Goal: Task Accomplishment & Management: Manage account settings

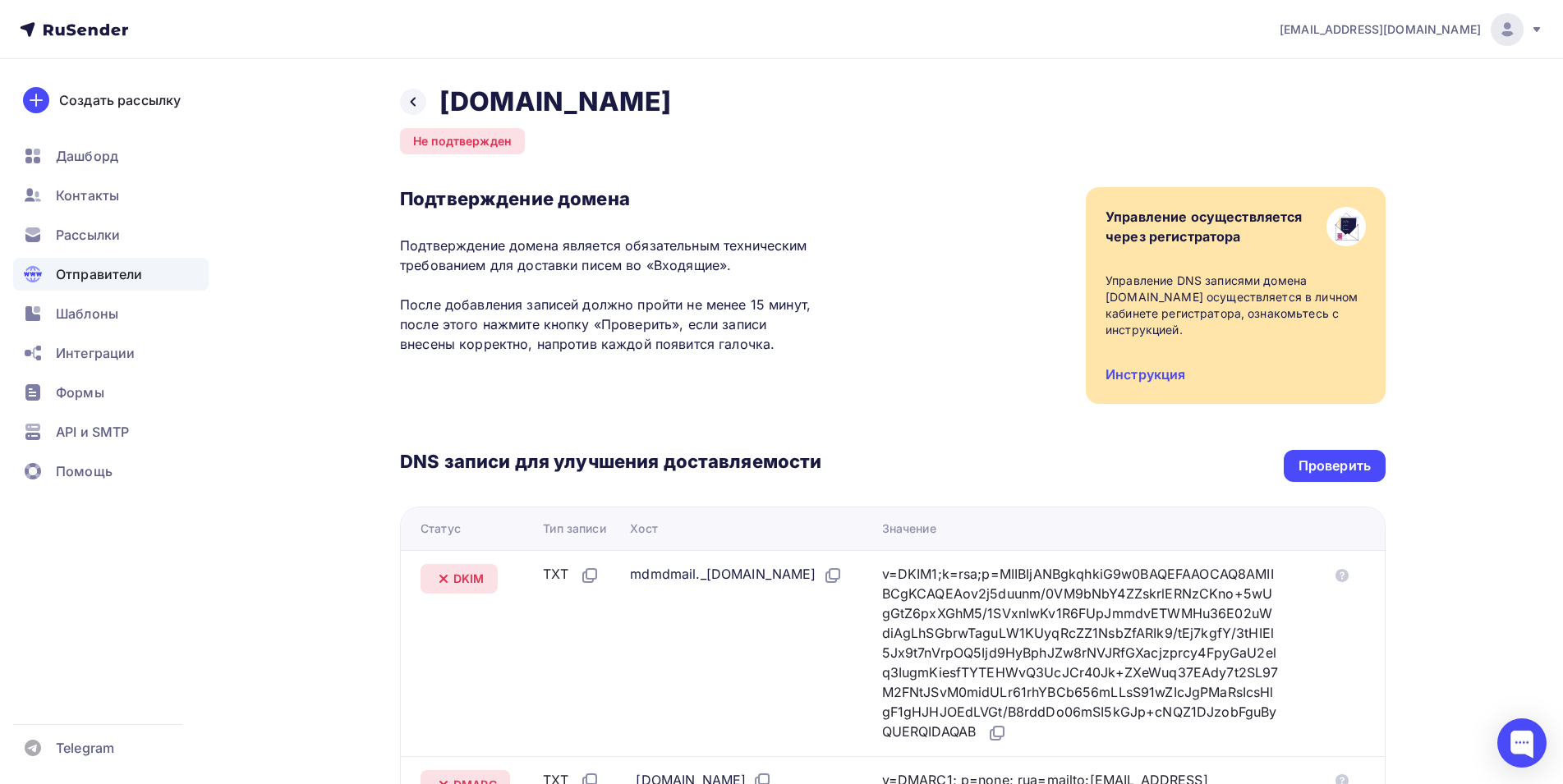
click at [1320, 457] on div "Проверить" at bounding box center [1335, 465] width 72 height 18
click at [414, 101] on icon at bounding box center [413, 102] width 14 height 14
drag, startPoint x: 581, startPoint y: 103, endPoint x: 434, endPoint y: 103, distance: 147.0
click at [434, 103] on div "Назад shopik24.pro Не подтвержден Подтверждение домена Подтверждение домена явл…" at bounding box center [892, 595] width 986 height 1019
copy h2 "shopik24.pro"
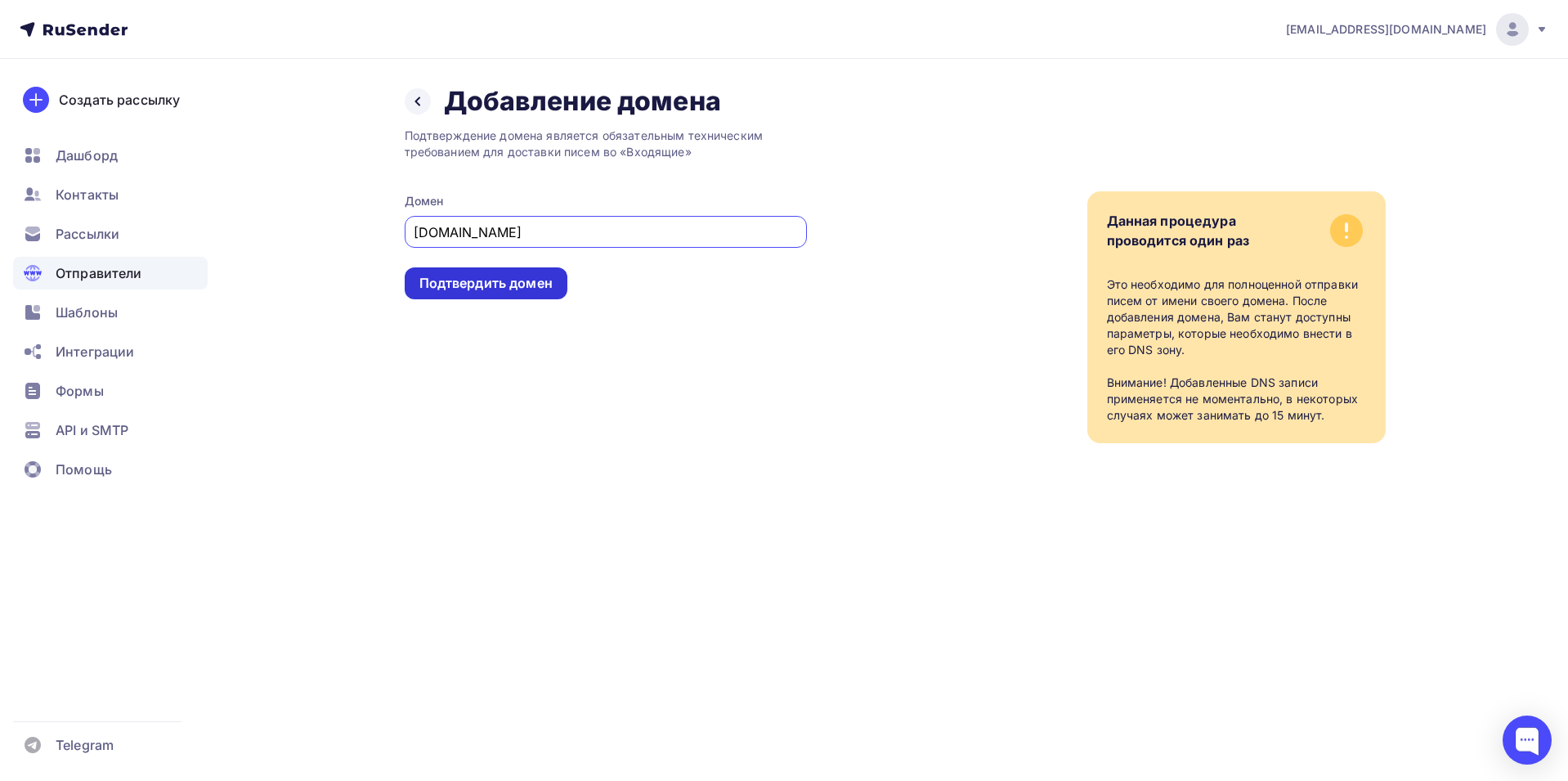
type input "shopik24.pro"
click at [512, 289] on div "Подтвердить домен" at bounding box center [486, 283] width 134 height 18
click at [482, 289] on div "Подтвердить домен" at bounding box center [486, 283] width 134 height 18
click at [687, 292] on div "Подтверждение домена является обязательным техническим требованием для доставки…" at bounding box center [606, 281] width 403 height 325
click at [526, 282] on div "Подтвердить домен" at bounding box center [486, 283] width 134 height 18
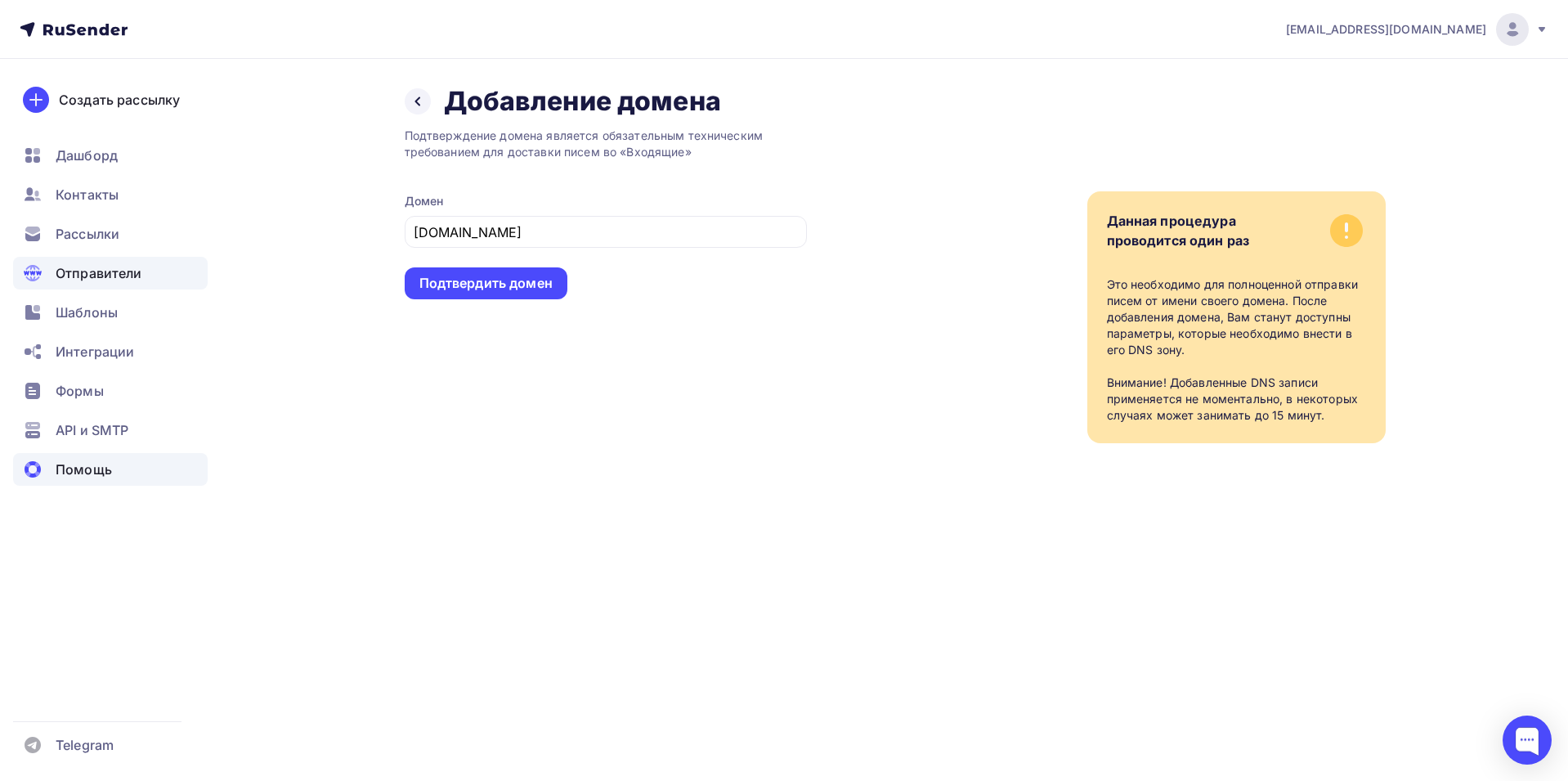
click at [82, 471] on span "Помощь" at bounding box center [83, 469] width 56 height 19
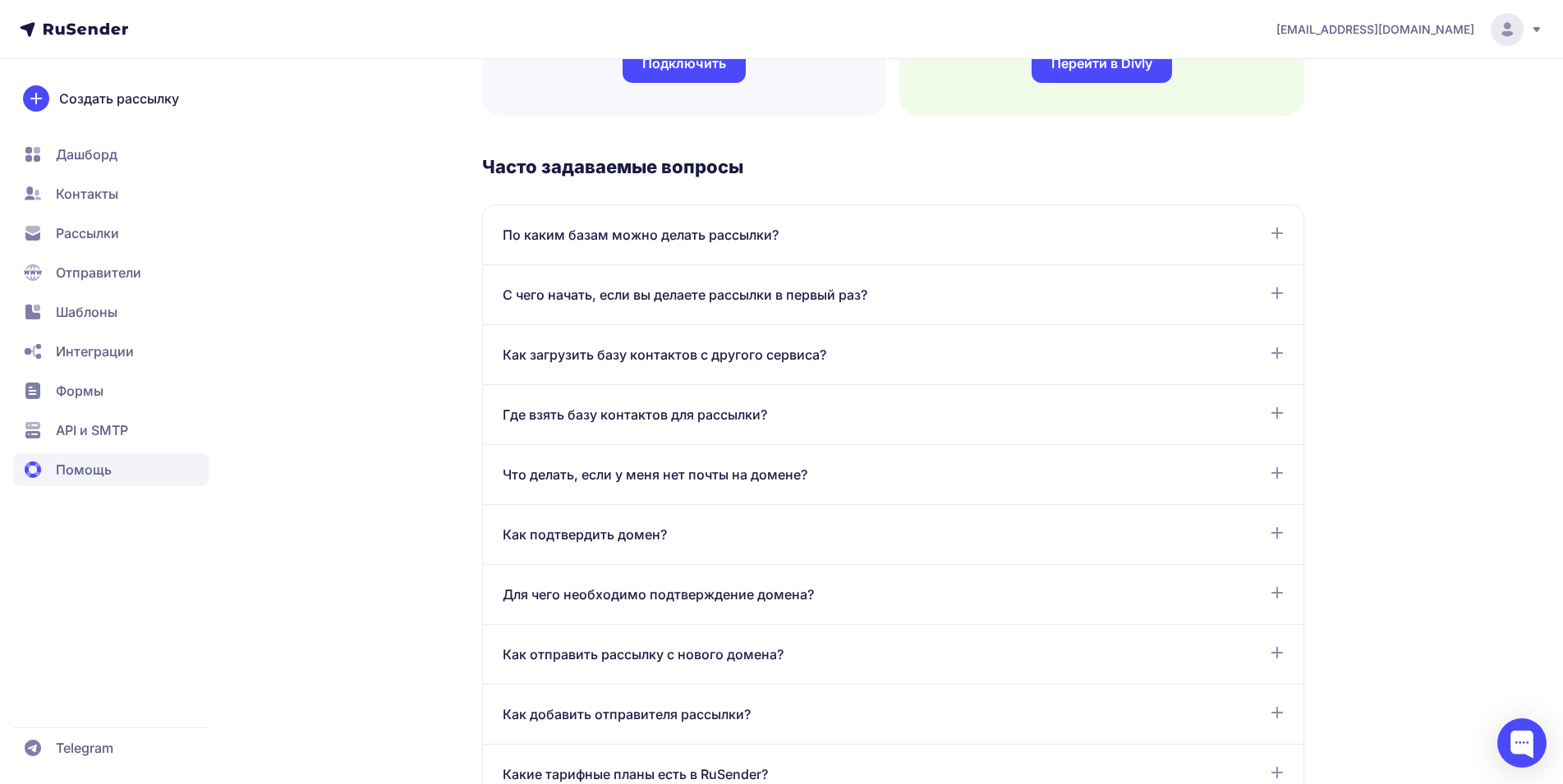
scroll to position [738, 0]
click at [813, 296] on span "С чего начать, если вы делаете рассылки в первый раз?" at bounding box center [684, 293] width 365 height 19
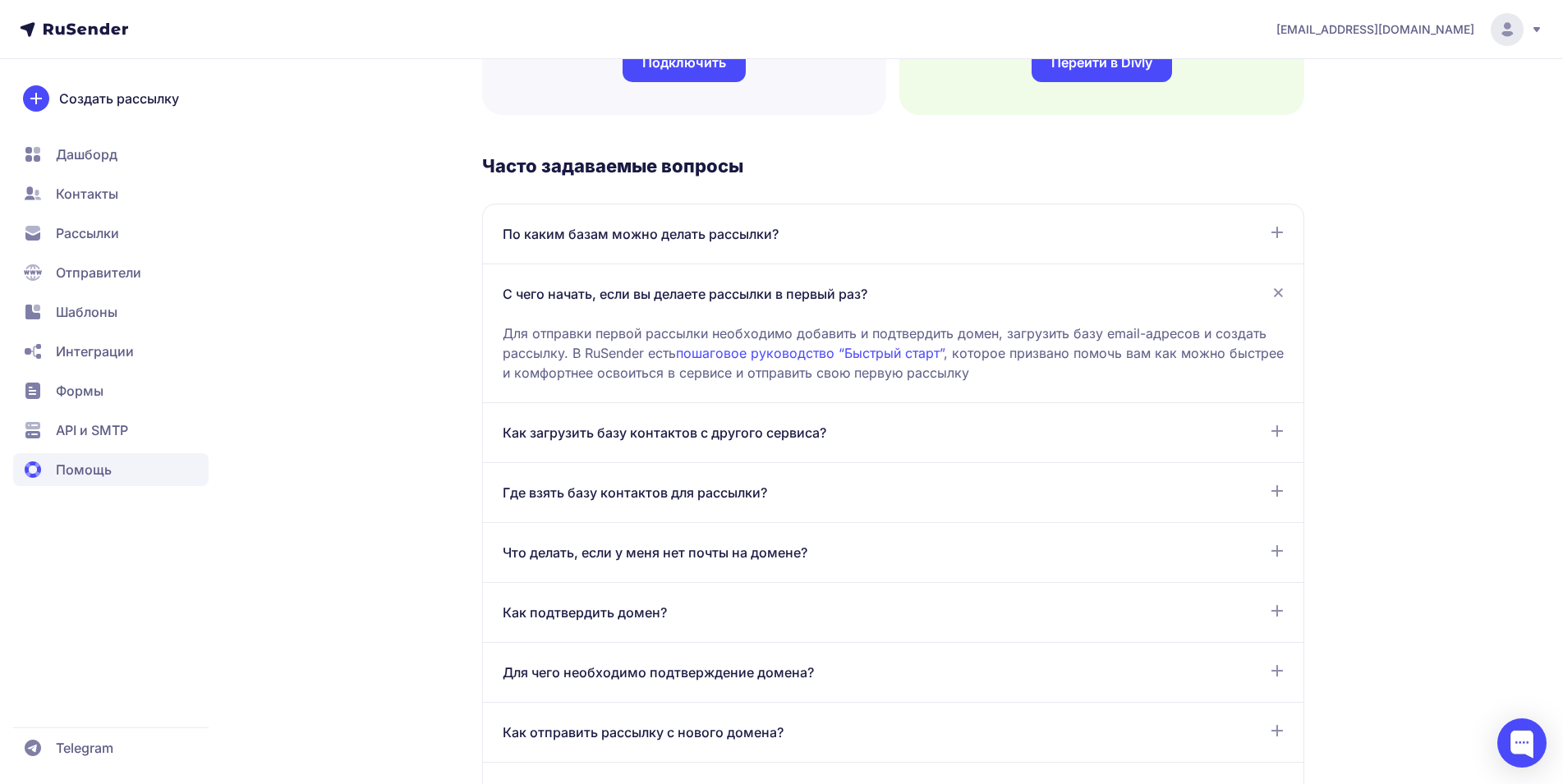
click at [802, 355] on link "пошаговое руководство “Быстрый старт”" at bounding box center [809, 353] width 267 height 17
click at [601, 609] on span "Как подтвердить домен?" at bounding box center [584, 612] width 164 height 19
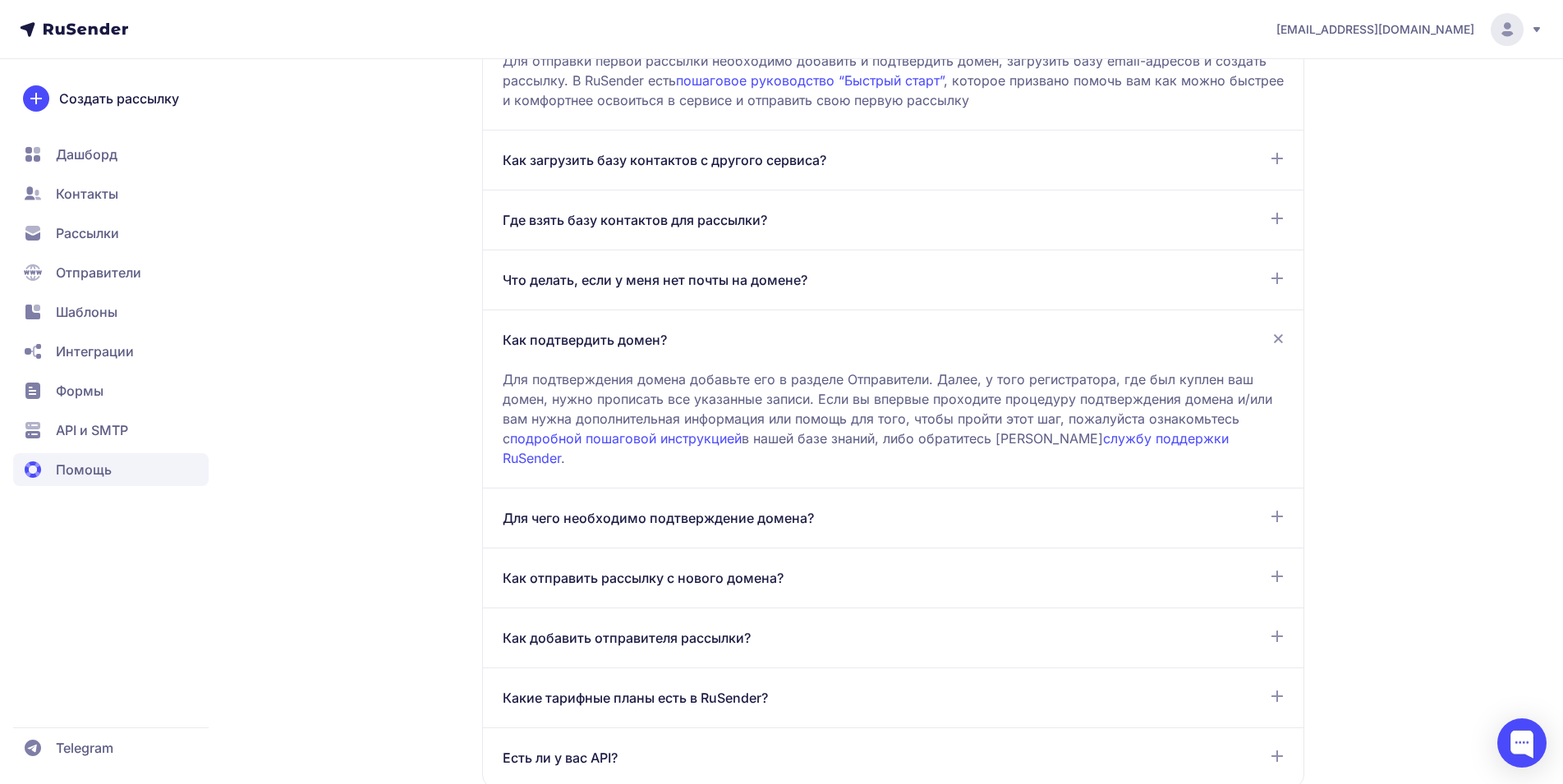
scroll to position [1067, 0]
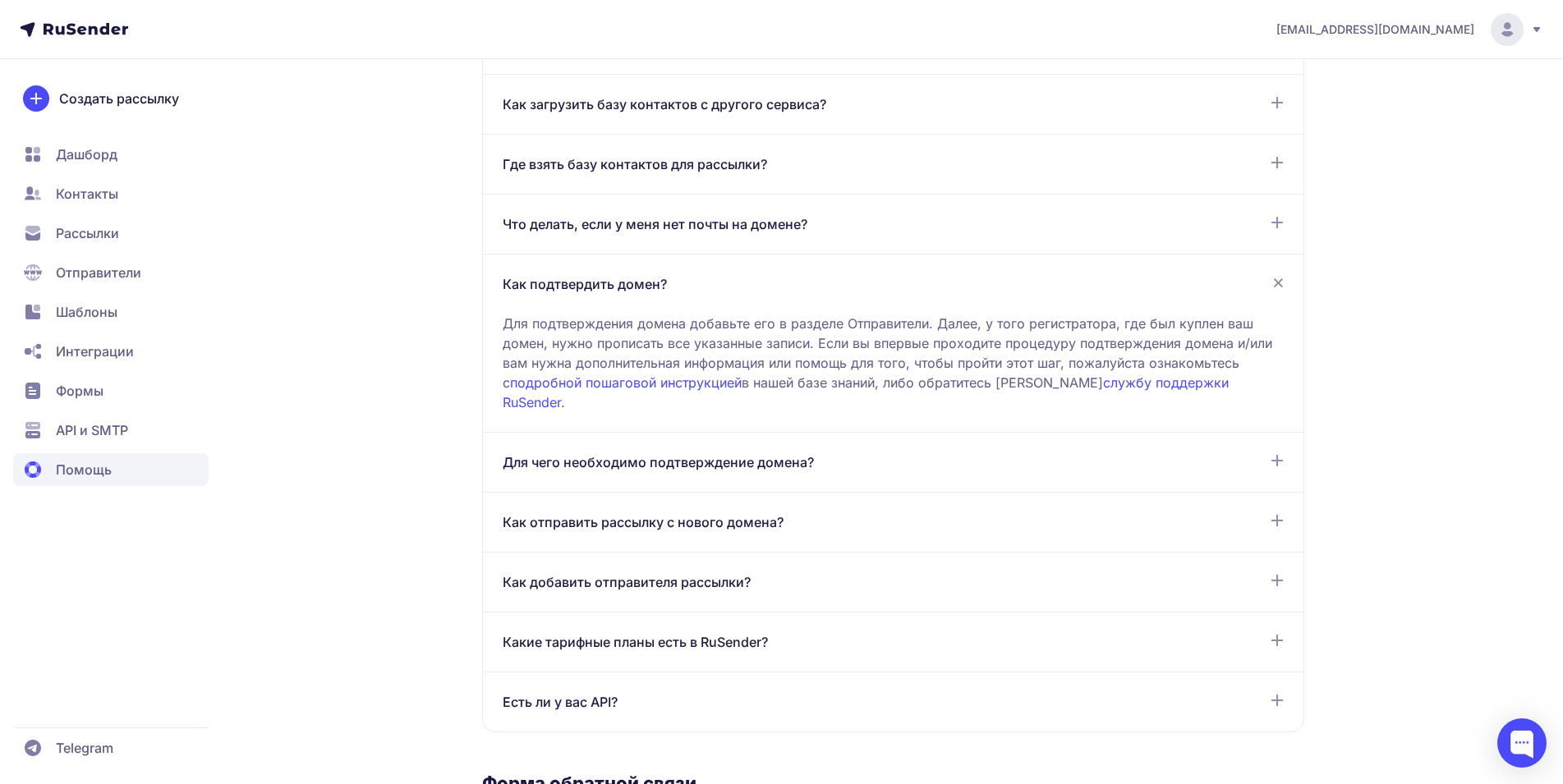
click at [673, 452] on span "Для чего необходимо подтверждение домена?" at bounding box center [658, 461] width 311 height 19
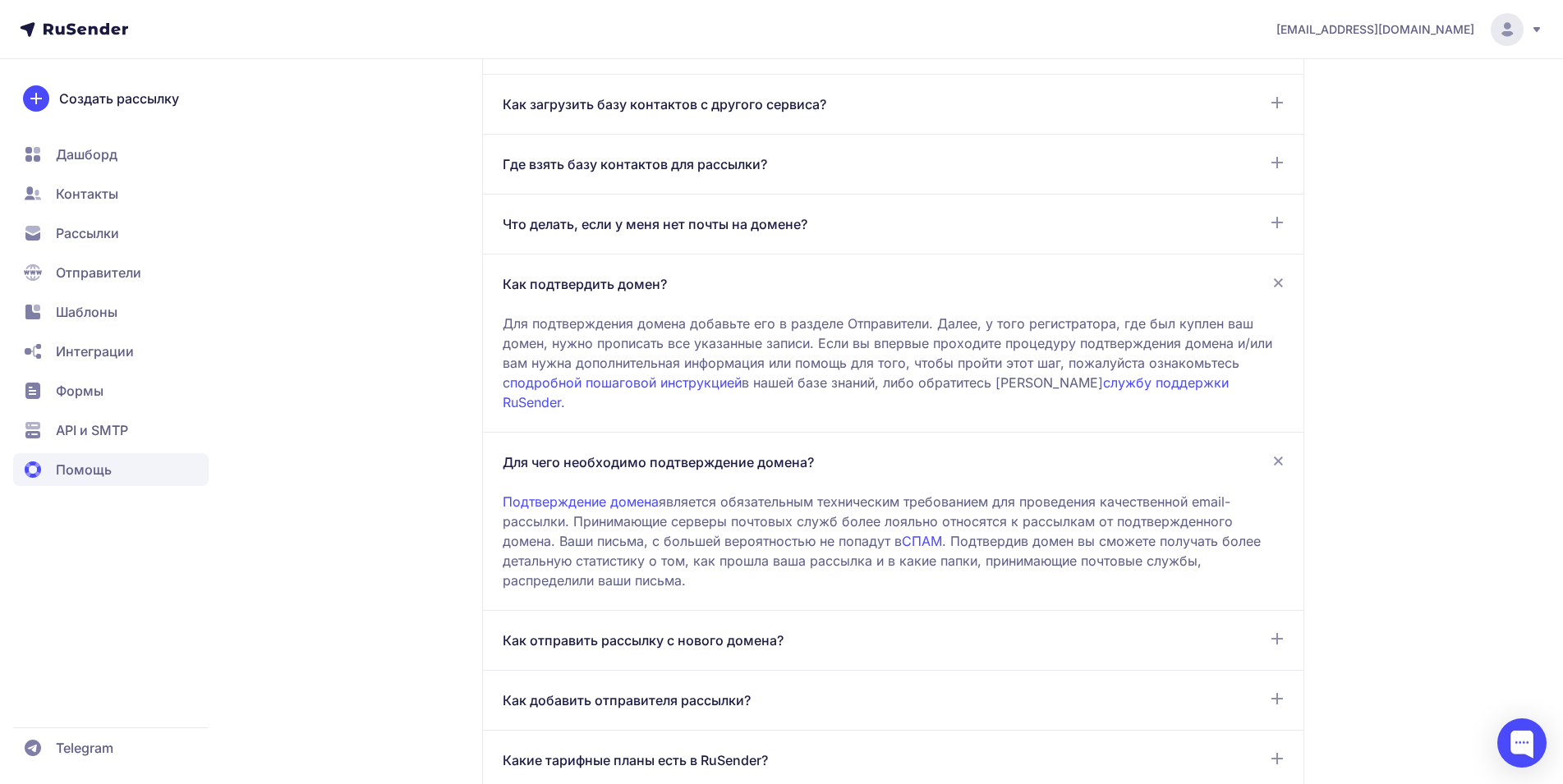
click at [672, 631] on span "Как отправить рассылку с нового домена?" at bounding box center [643, 640] width 281 height 19
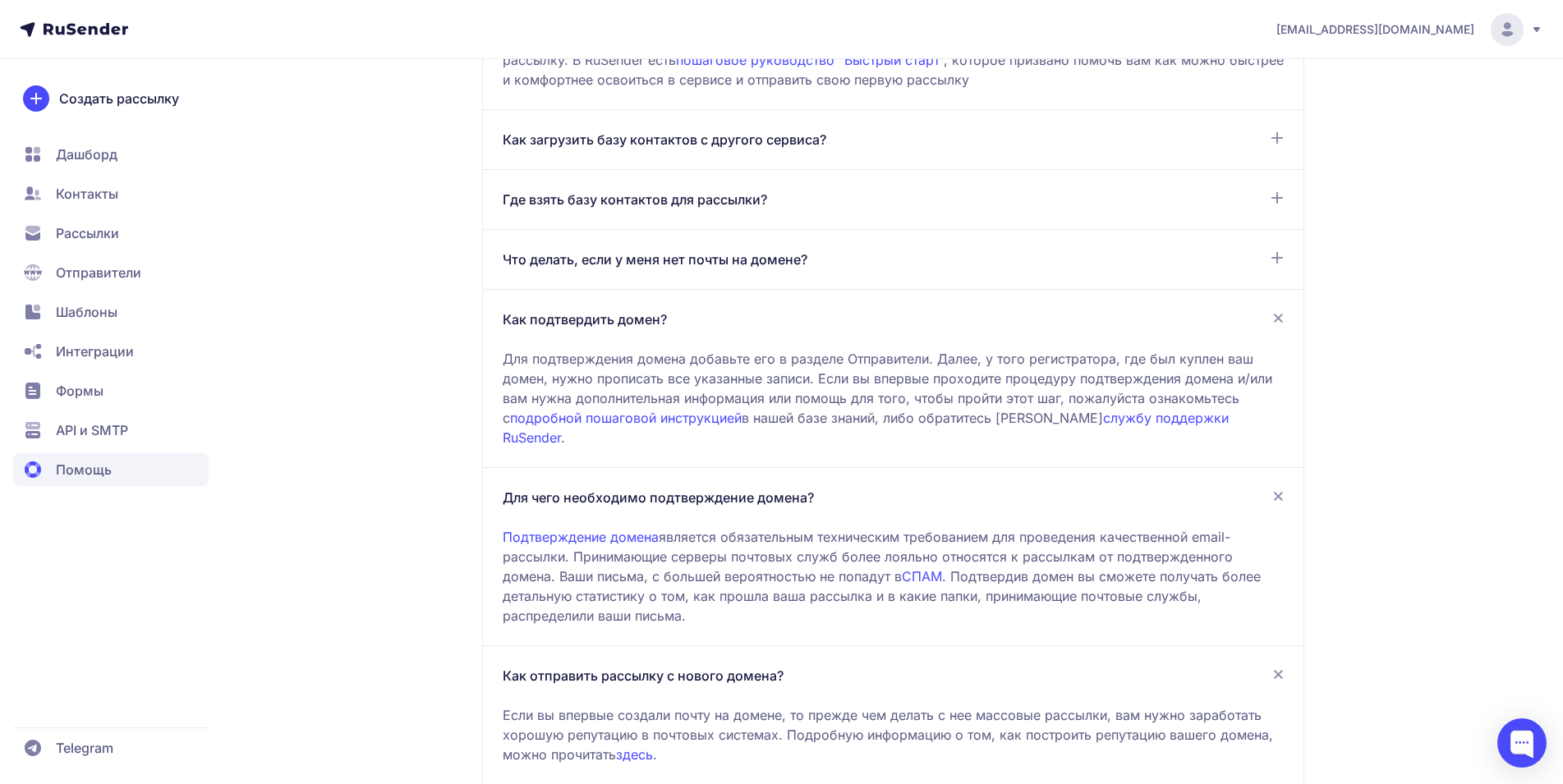
scroll to position [985, 0]
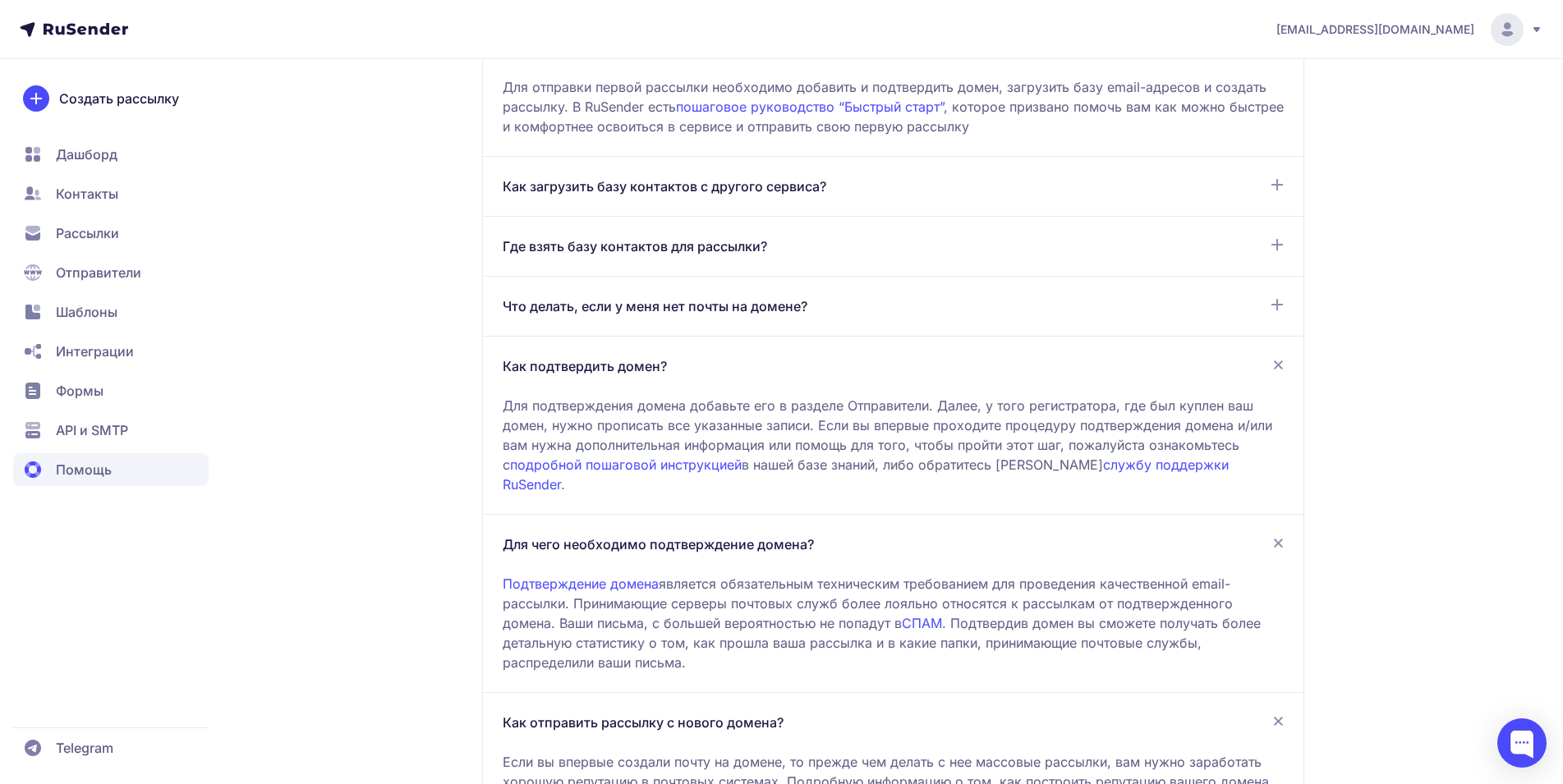
click at [87, 155] on span "Дашборд" at bounding box center [86, 154] width 61 height 19
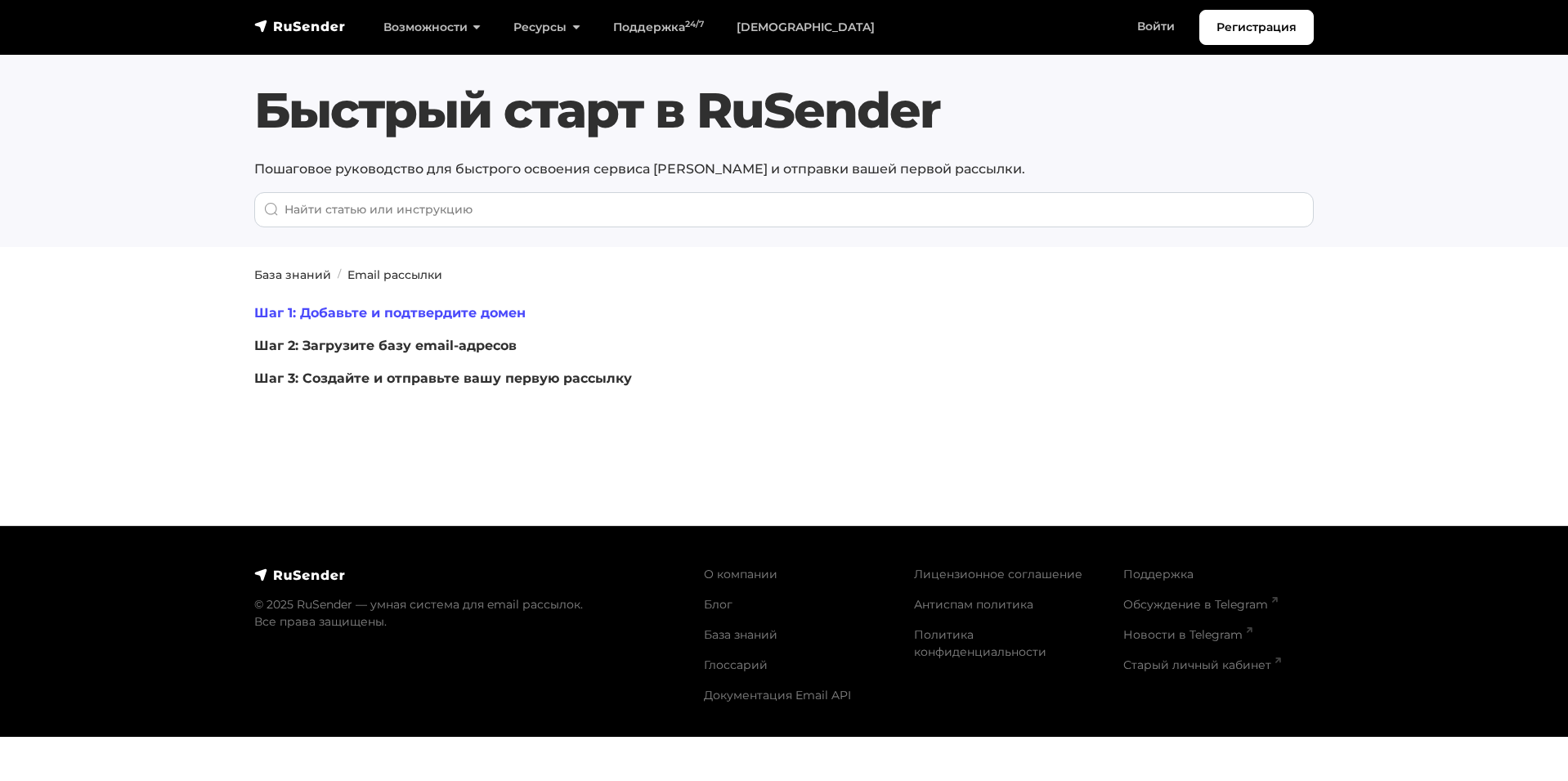
click at [421, 310] on link "Шаг 1: Добавьте и подтвердите домен" at bounding box center [390, 313] width 271 height 15
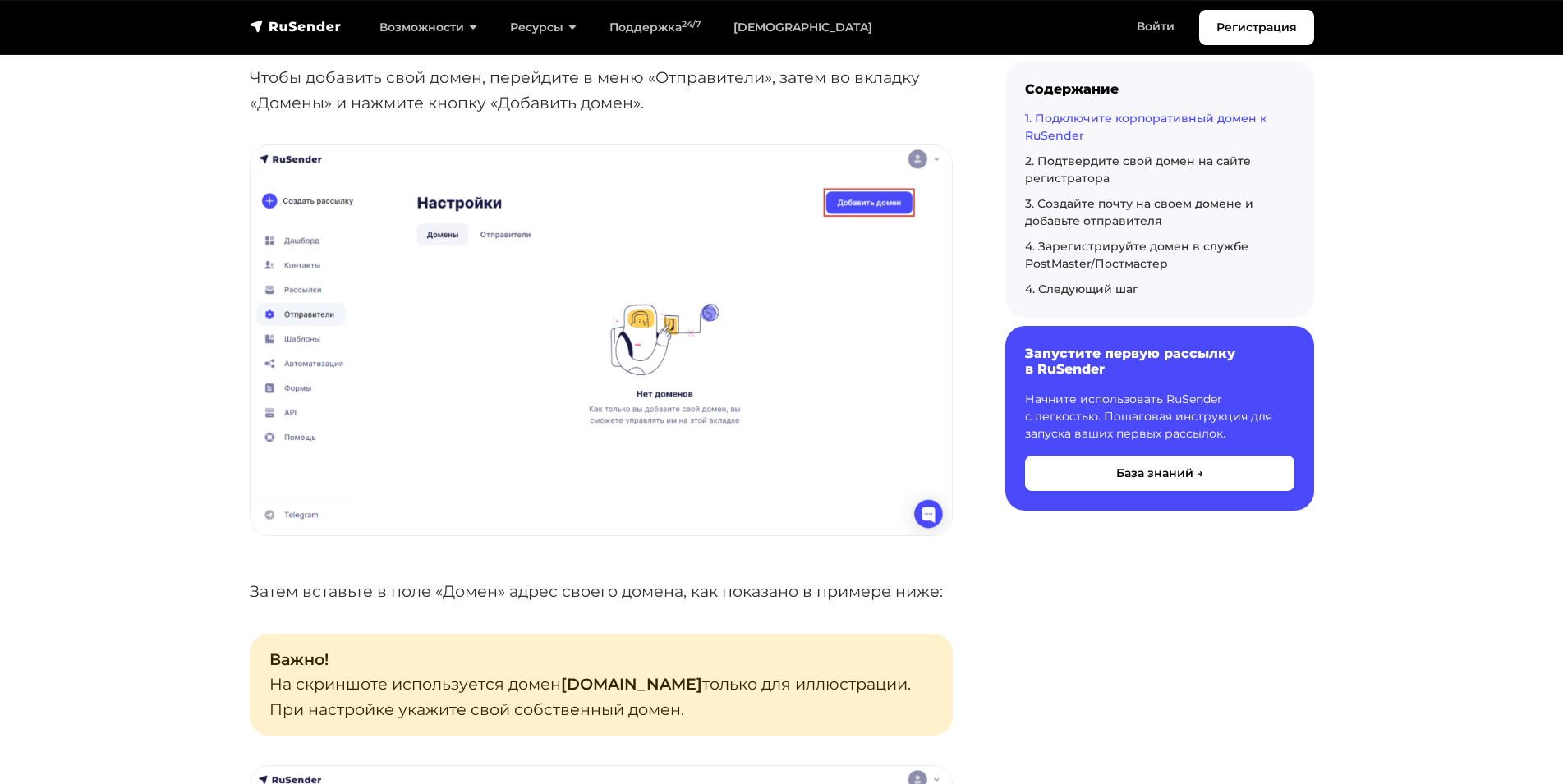
scroll to position [657, 0]
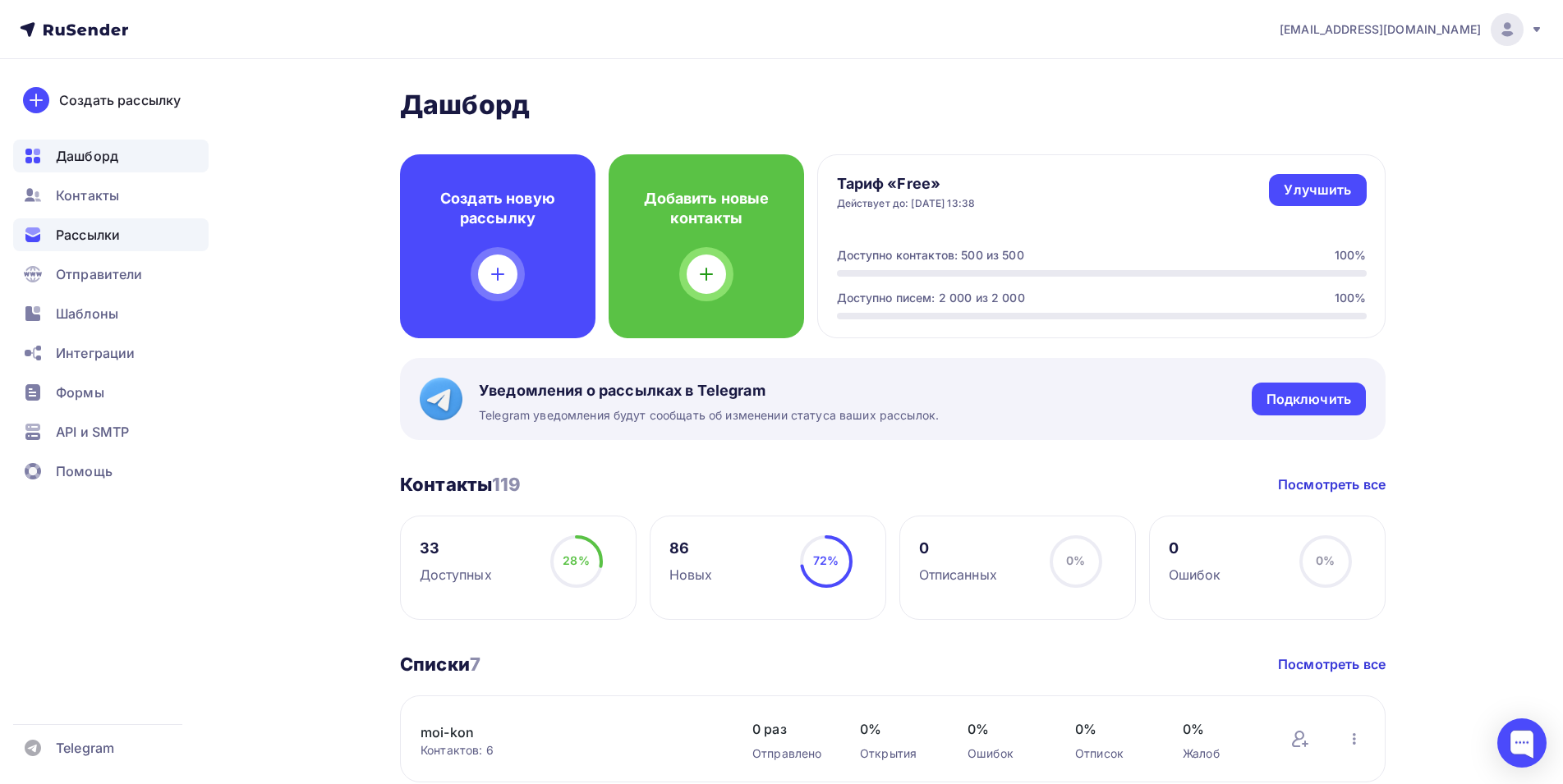
click at [77, 234] on span "Рассылки" at bounding box center [87, 234] width 64 height 19
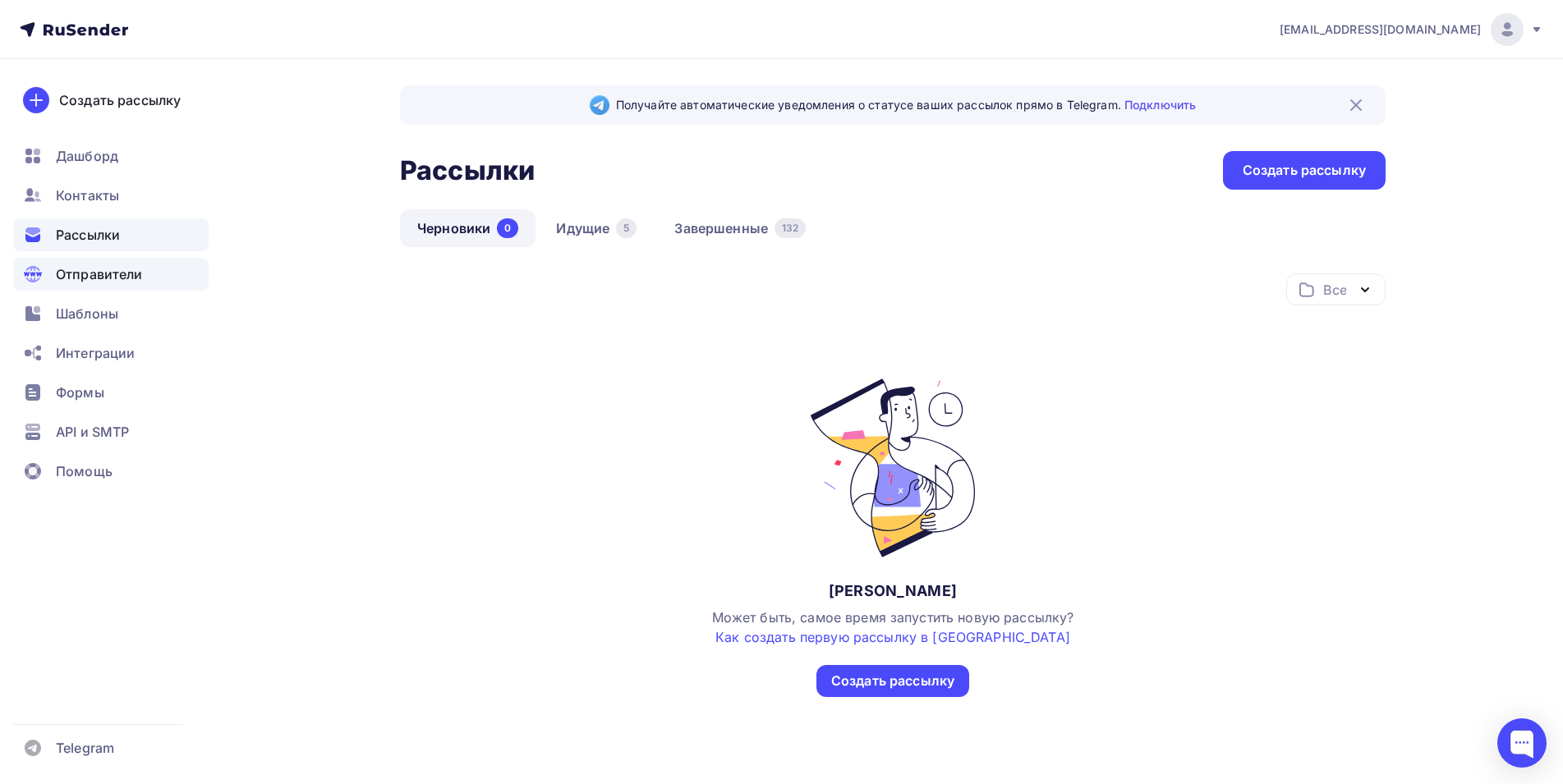
click at [87, 273] on span "Отправители" at bounding box center [99, 274] width 87 height 19
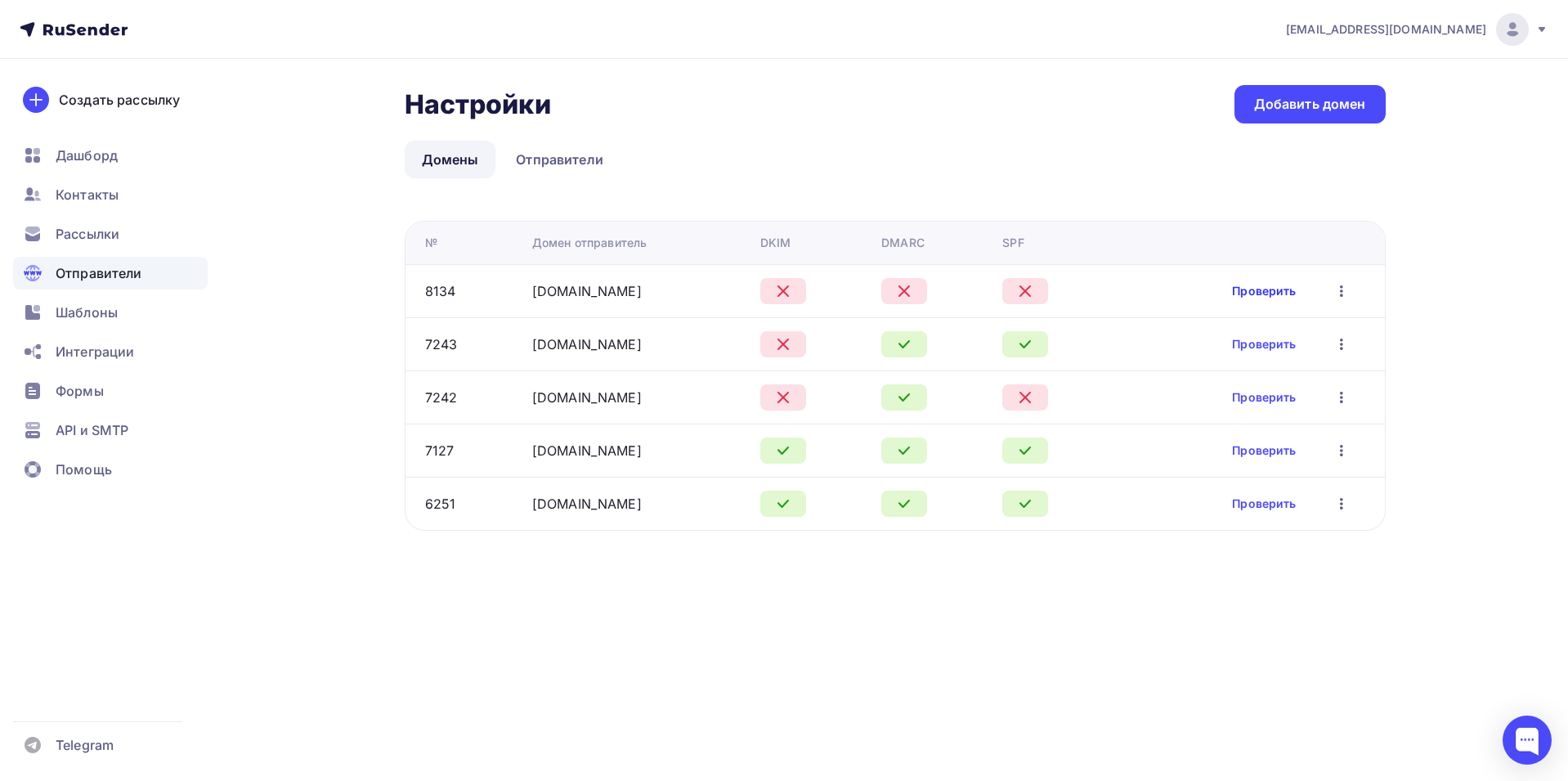
click at [1254, 292] on link "Проверить" at bounding box center [1264, 290] width 64 height 16
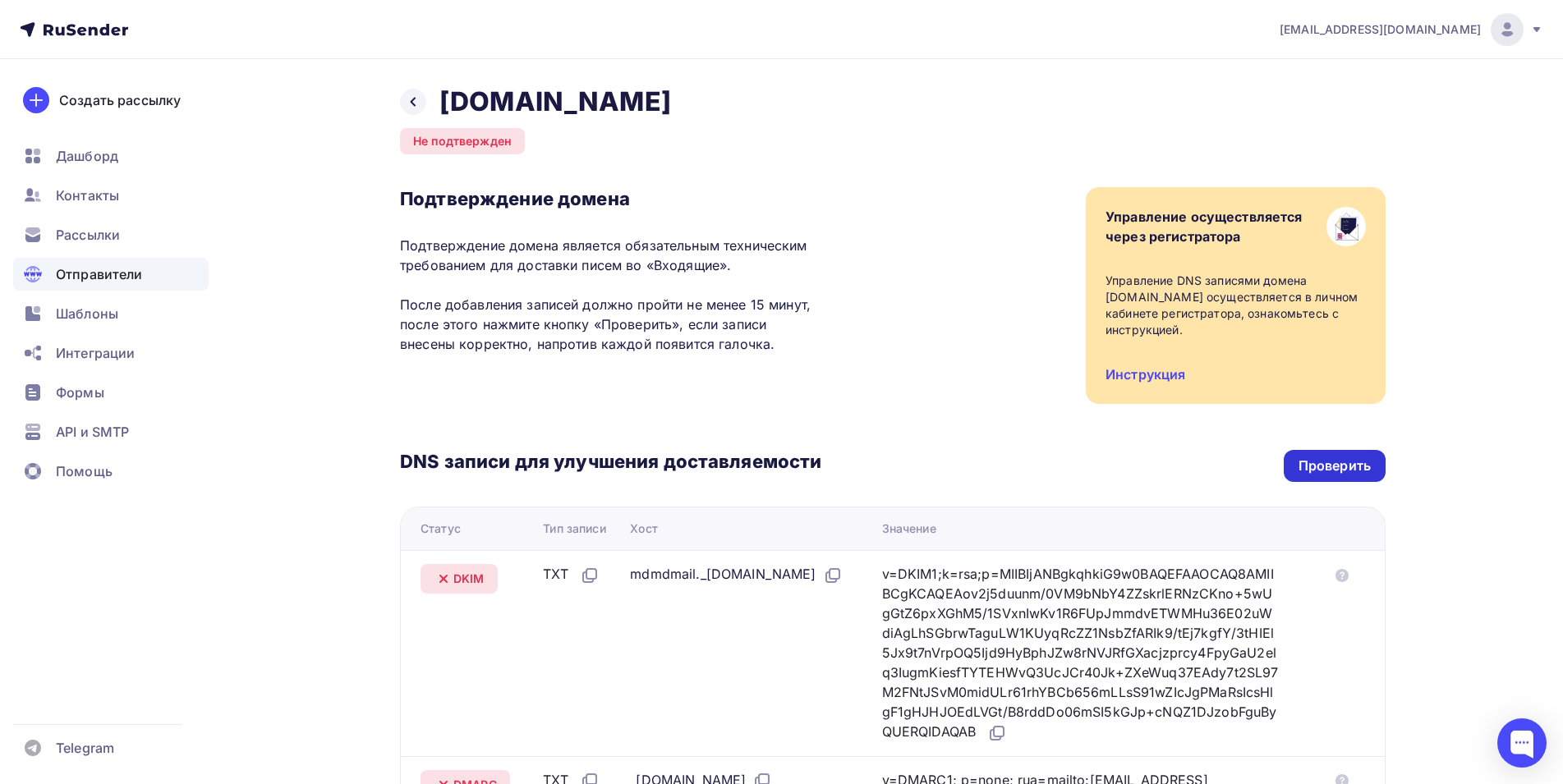
click at [1320, 460] on div "Проверить" at bounding box center [1335, 465] width 72 height 18
click at [412, 103] on icon at bounding box center [412, 102] width 5 height 9
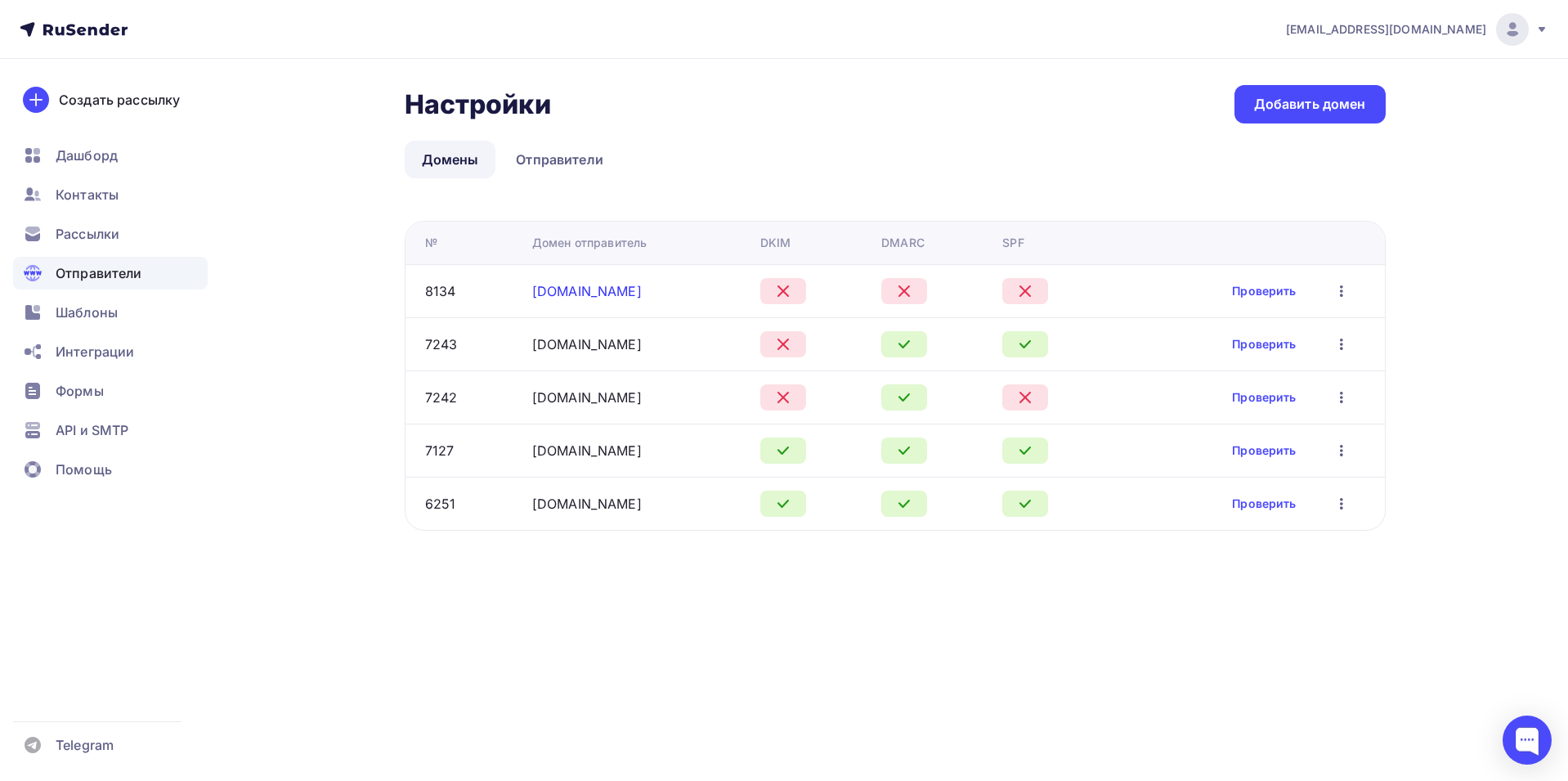
click at [568, 294] on link "shopik24.pro" at bounding box center [587, 290] width 109 height 16
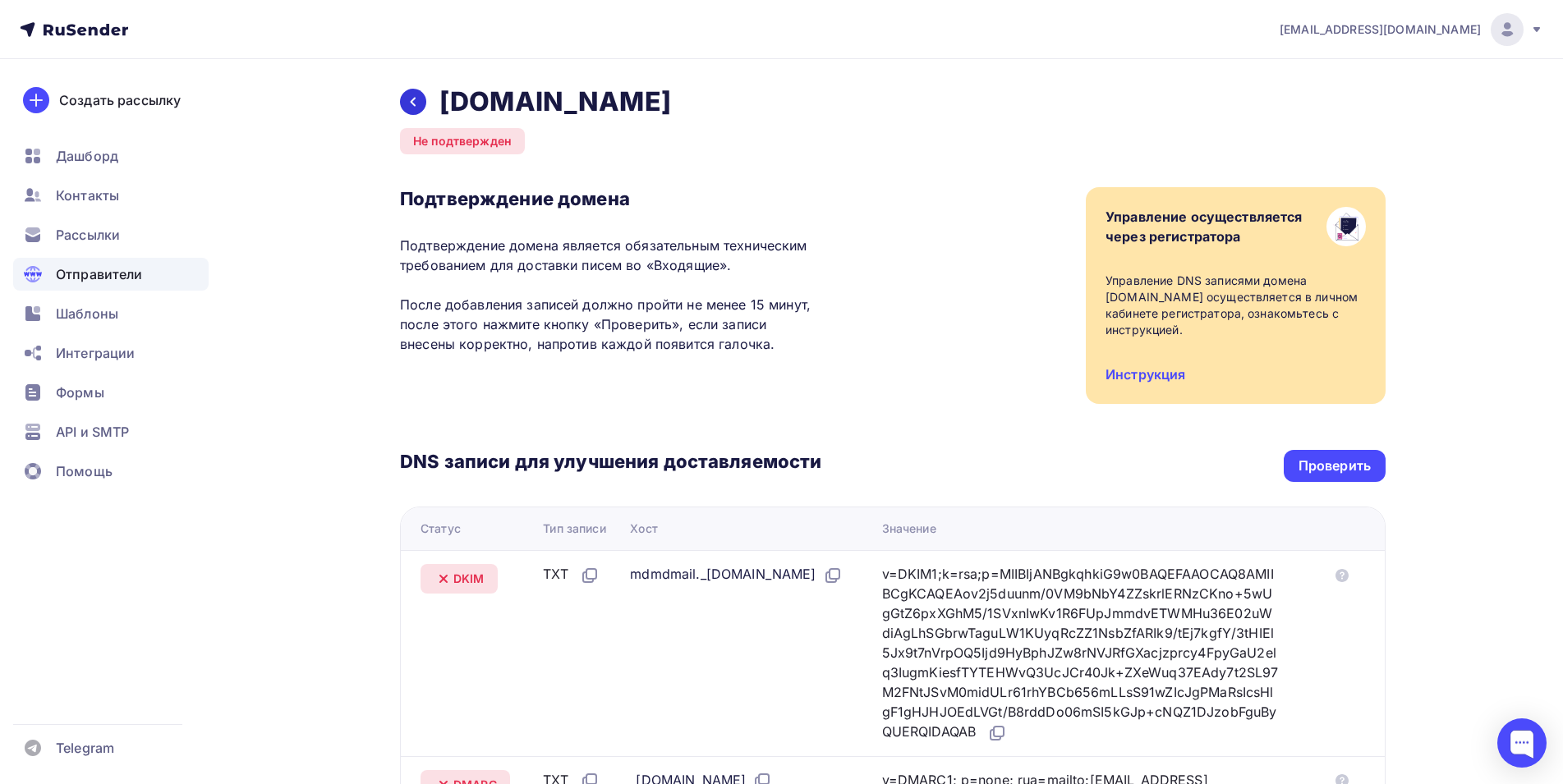
click at [418, 97] on icon at bounding box center [413, 102] width 14 height 14
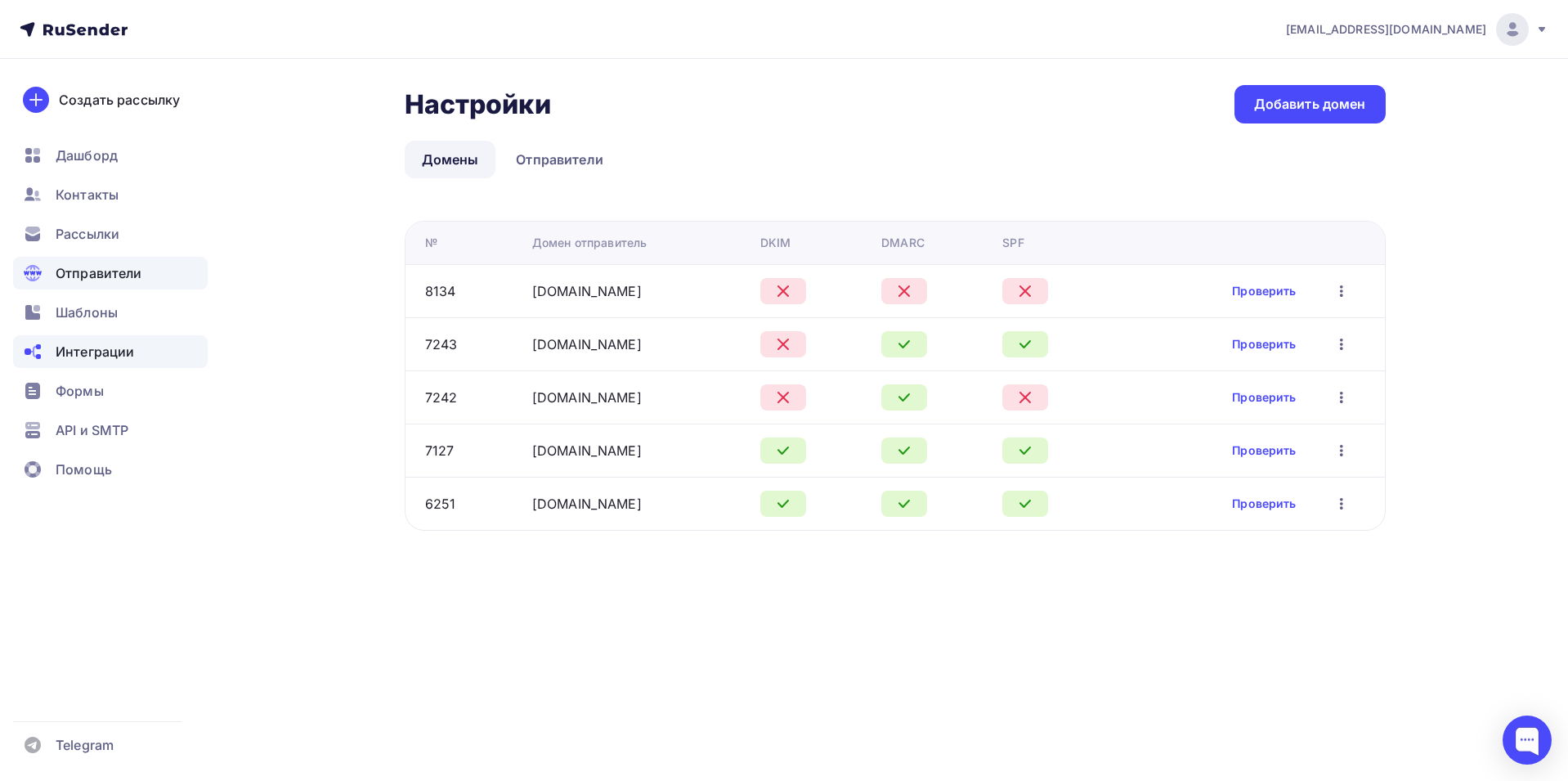
click at [104, 352] on span "Интеграции" at bounding box center [94, 351] width 78 height 19
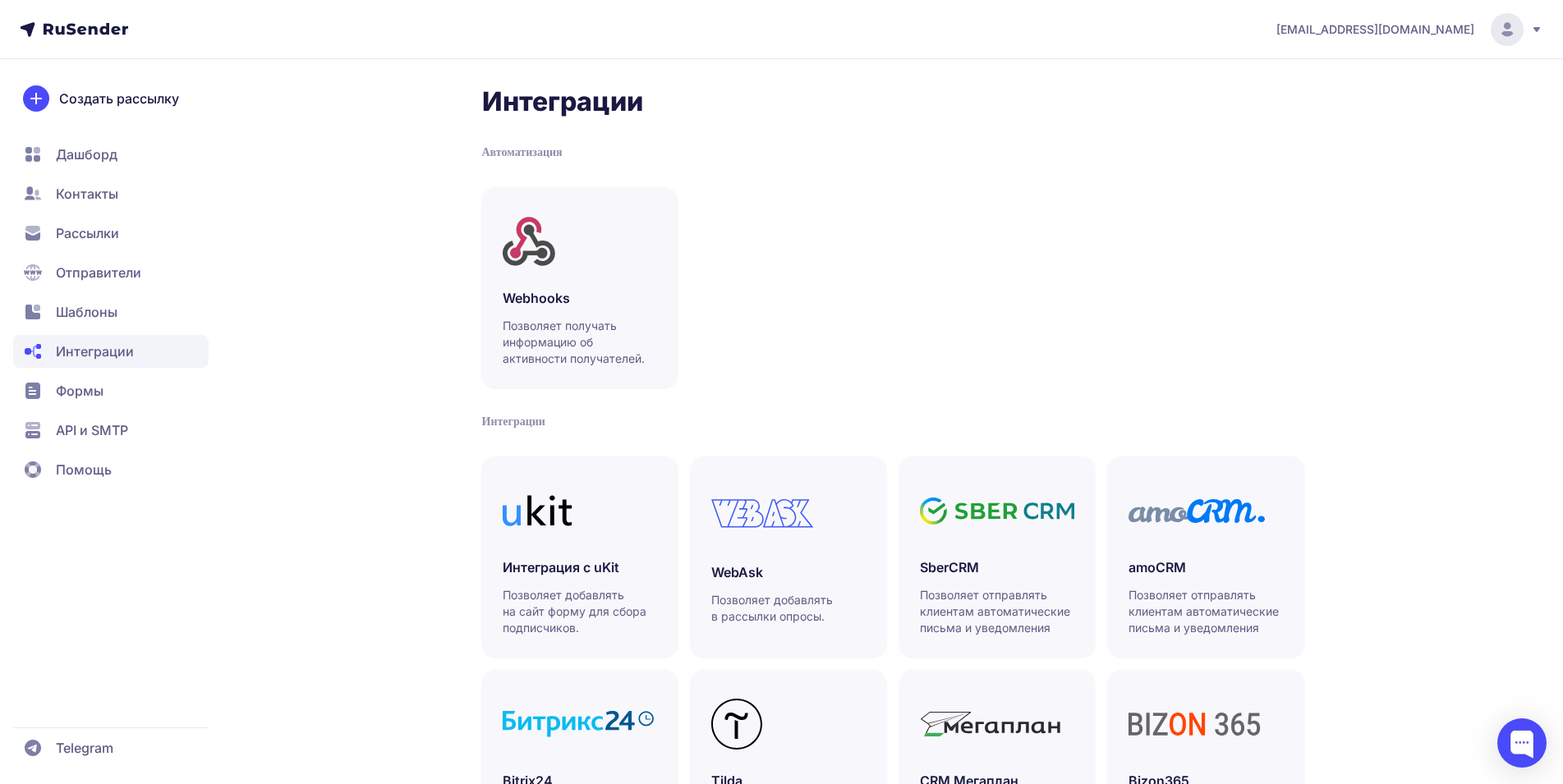
click at [95, 386] on span "Формы" at bounding box center [79, 391] width 48 height 19
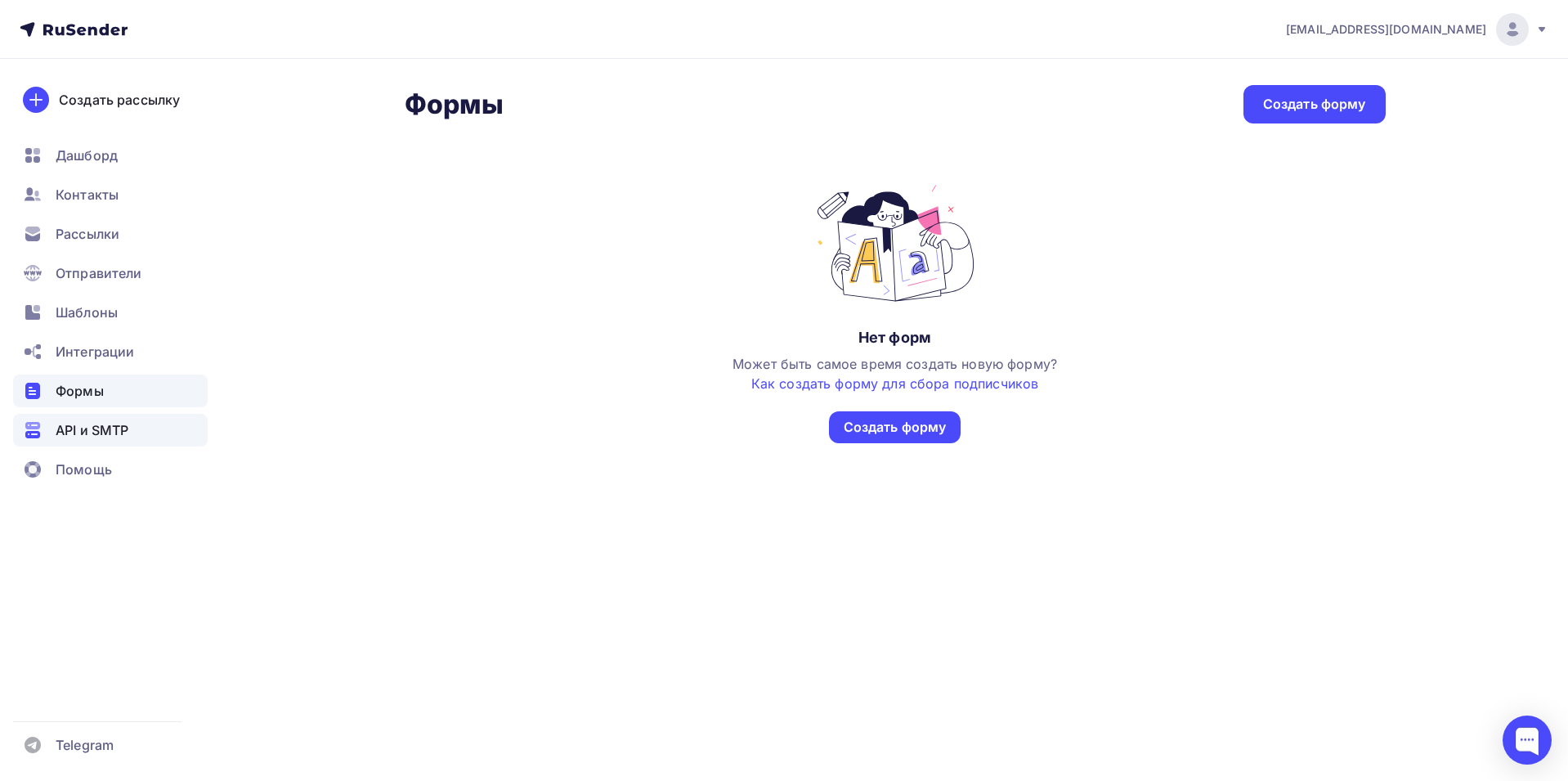
click at [75, 428] on span "API и SMTP" at bounding box center [91, 430] width 73 height 19
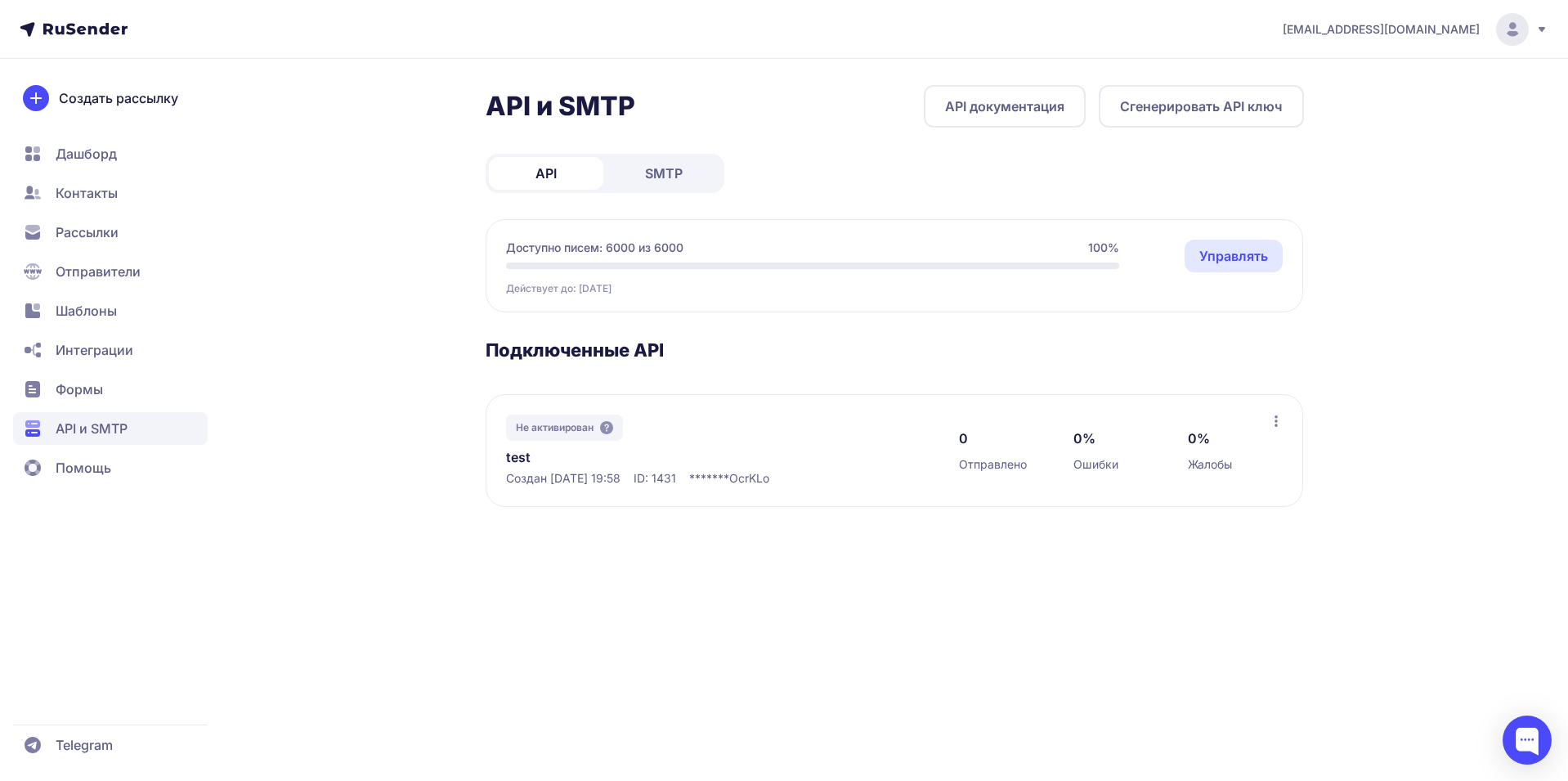
click at [667, 176] on span "SMTP" at bounding box center [664, 173] width 38 height 19
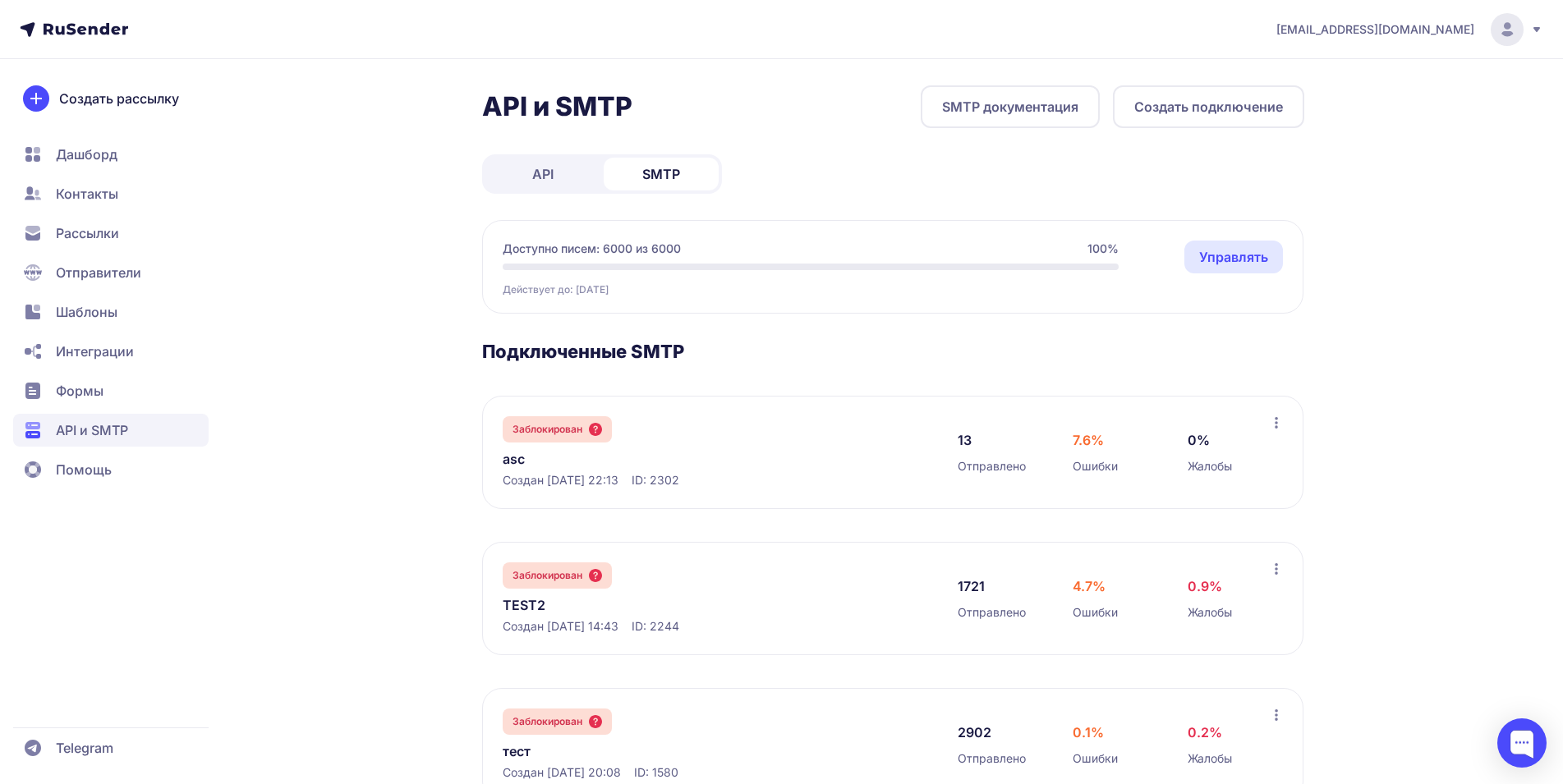
click at [1220, 108] on button "Создать подключение" at bounding box center [1208, 107] width 191 height 43
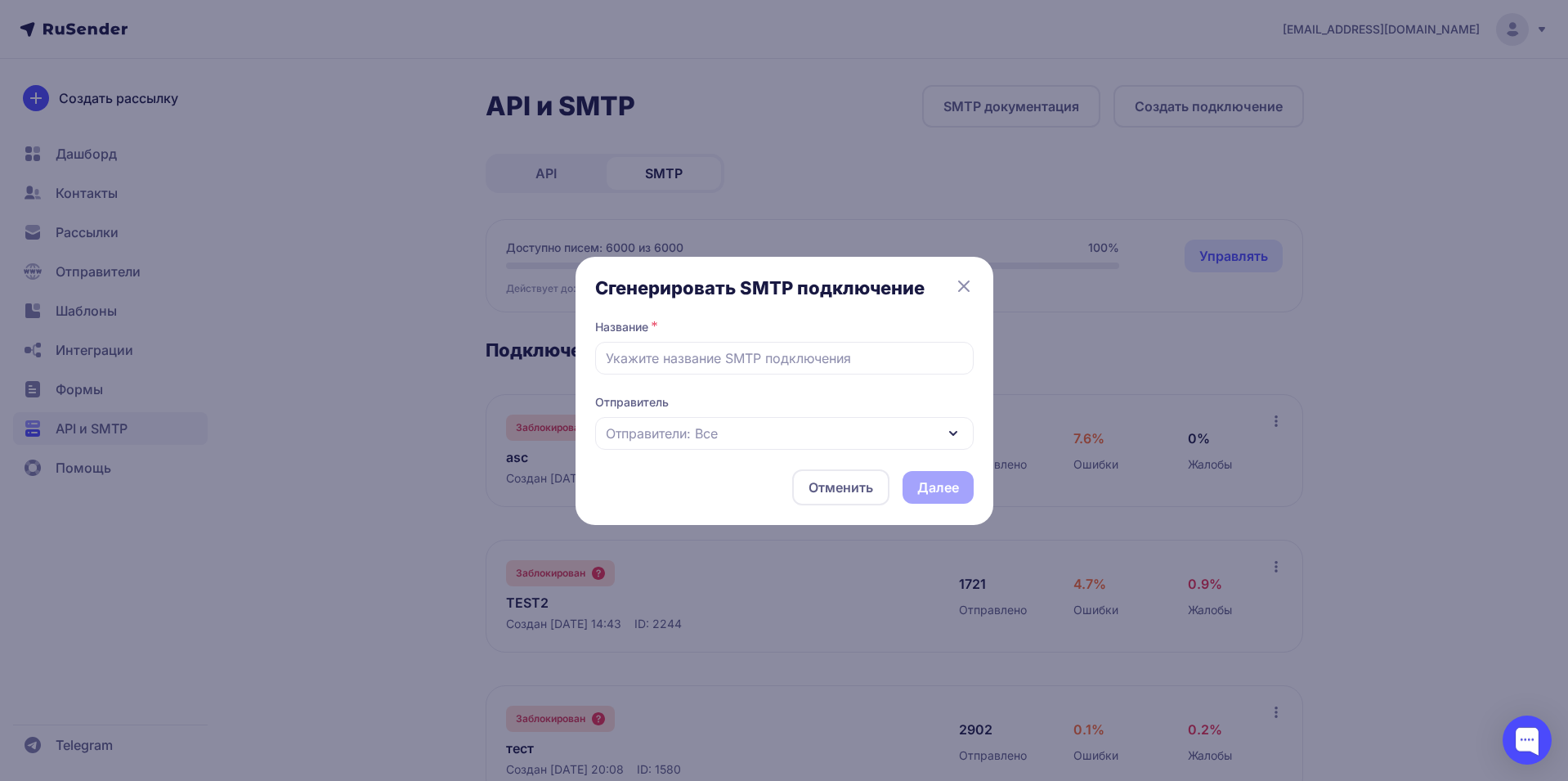
click at [697, 430] on span "Отправители: Все" at bounding box center [662, 434] width 112 height 19
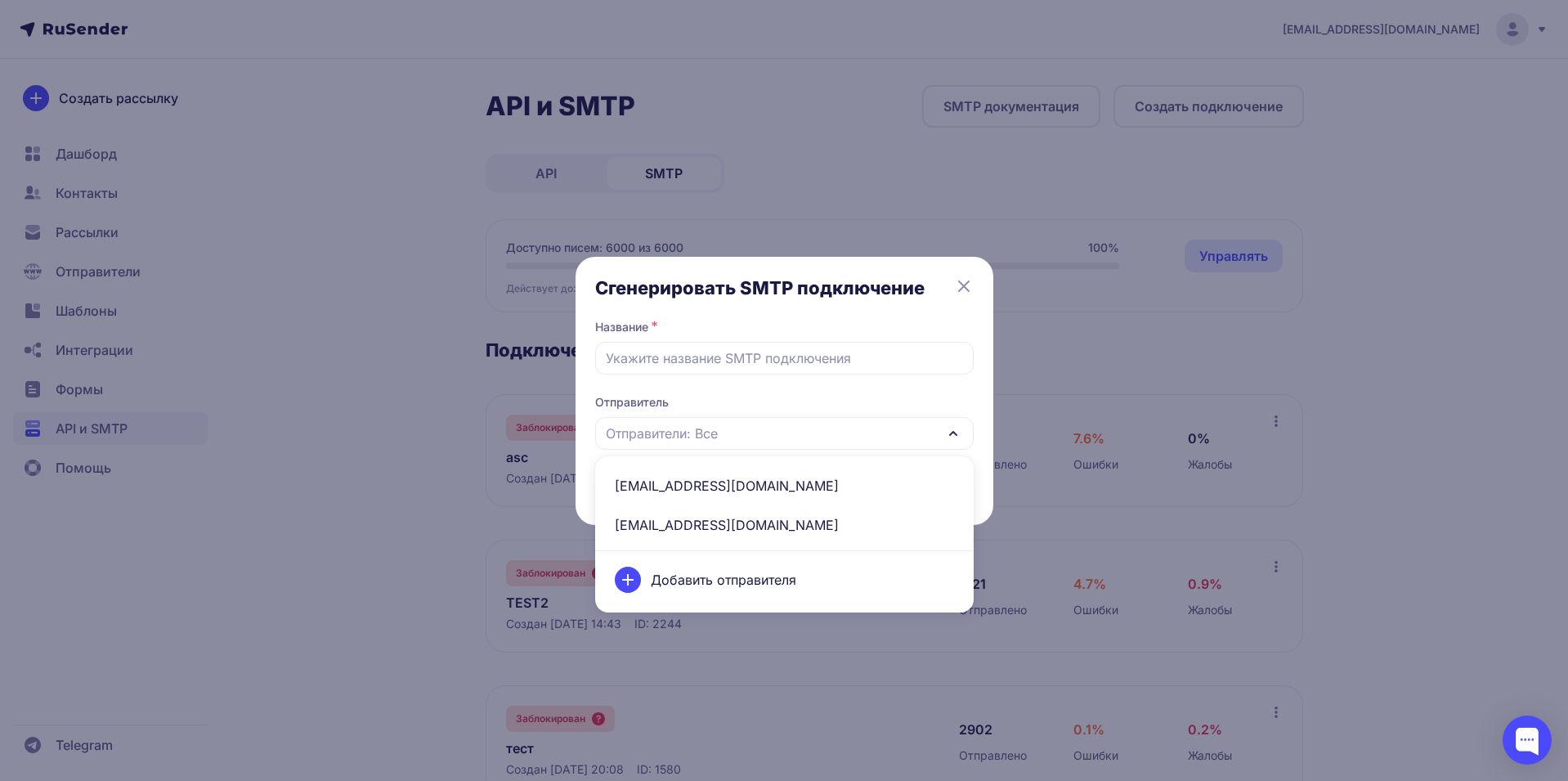
click at [686, 579] on div "Добавить отправителя" at bounding box center [784, 579] width 359 height 45
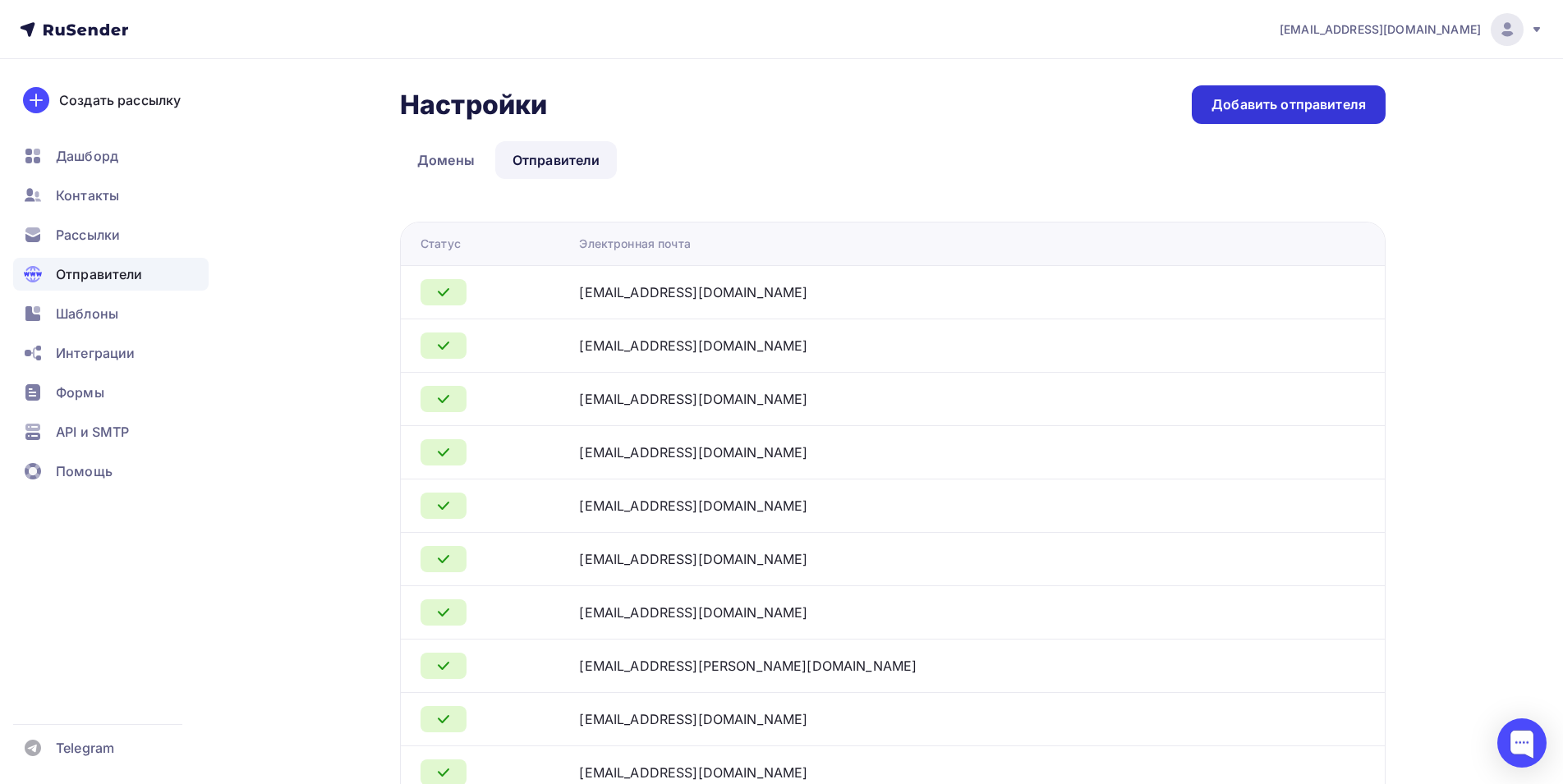
click at [1269, 110] on div "Добавить отправителя" at bounding box center [1288, 104] width 155 height 18
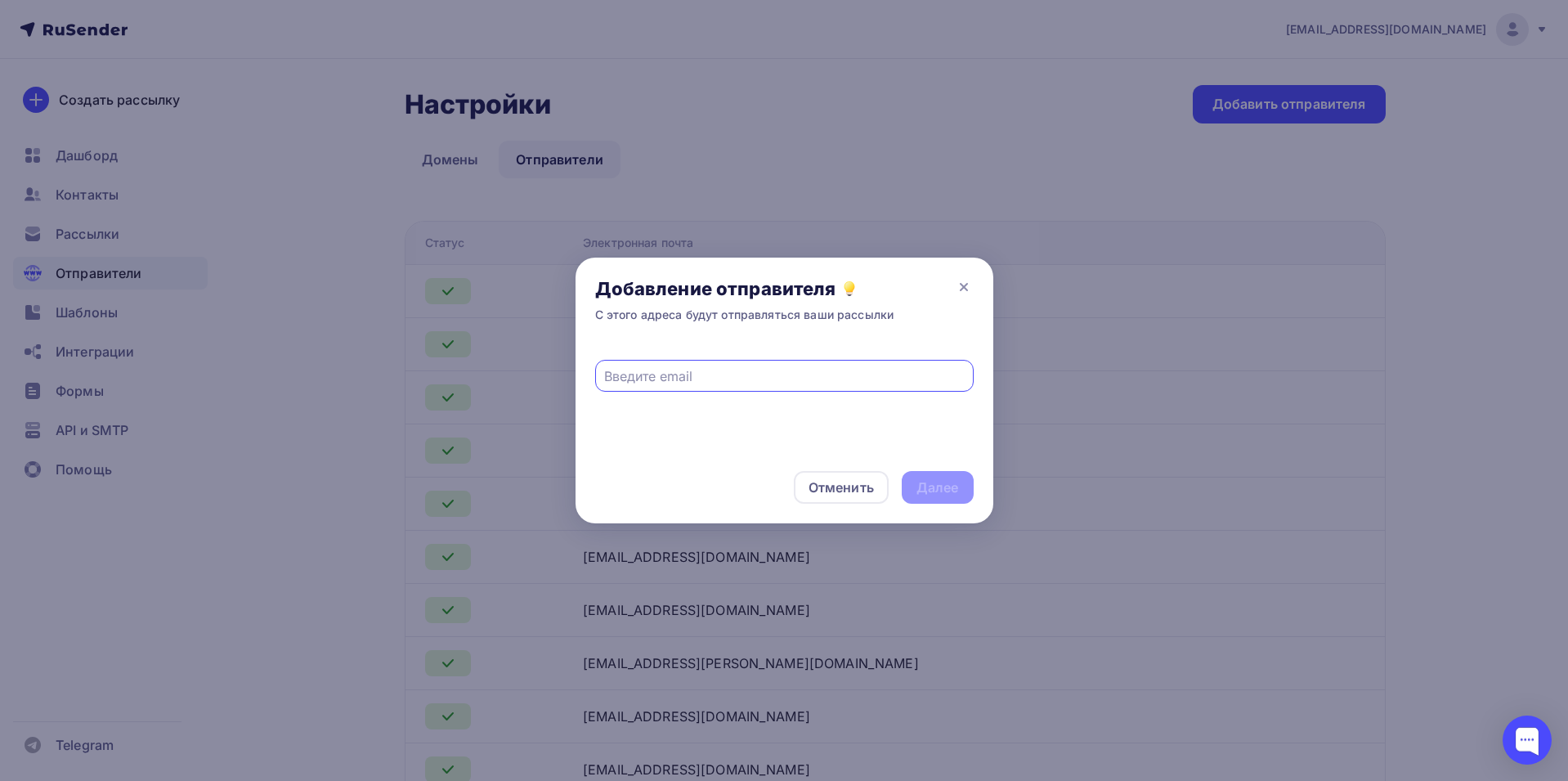
paste input "[PERSON_NAME][EMAIL_ADDRESS][DOMAIN_NAME]"
type input "[PERSON_NAME][EMAIL_ADDRESS][DOMAIN_NAME]"
click at [934, 490] on div "Далее" at bounding box center [938, 487] width 43 height 18
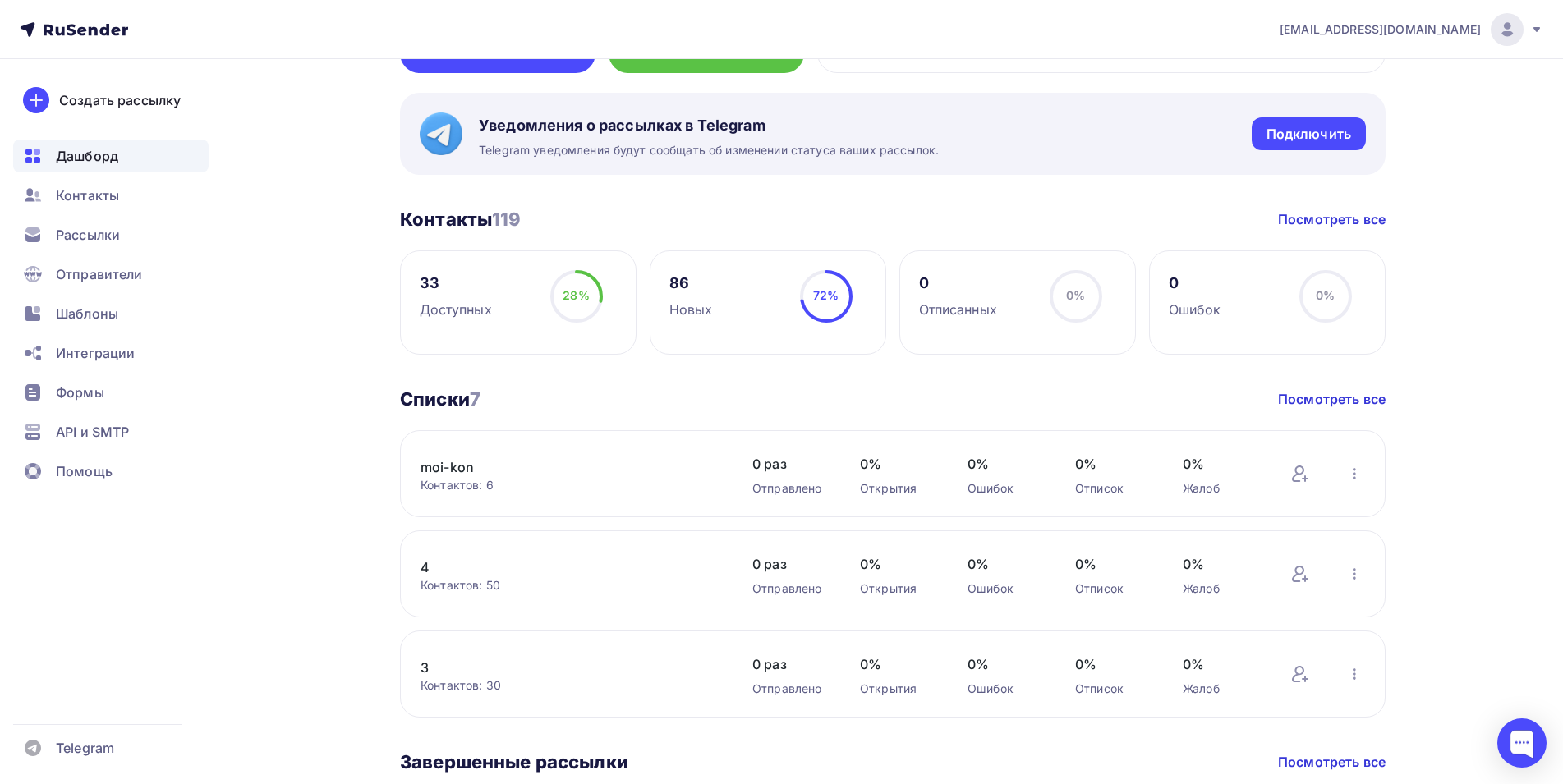
scroll to position [246, 0]
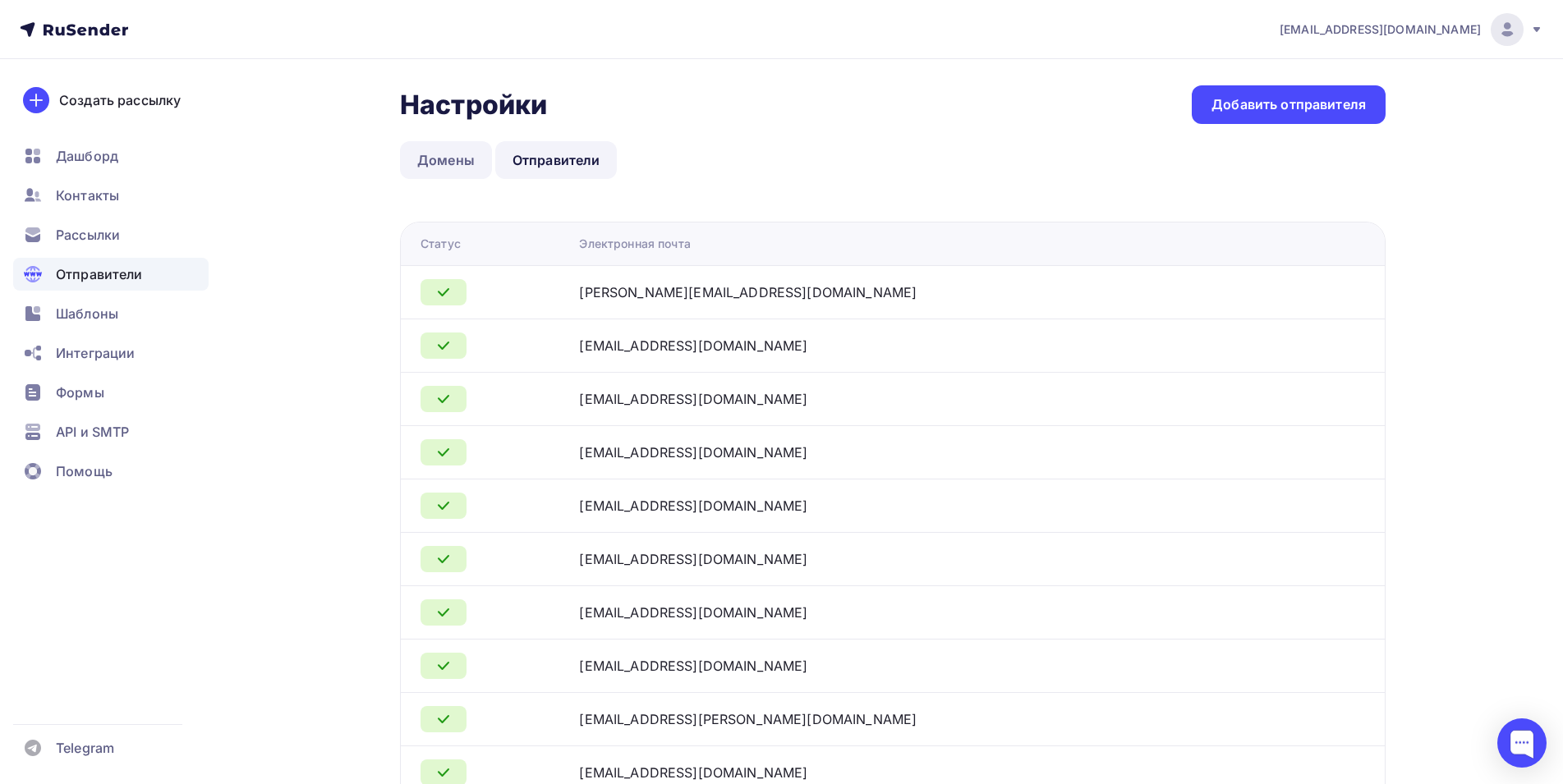
click at [452, 157] on link "Домены" at bounding box center [445, 159] width 92 height 38
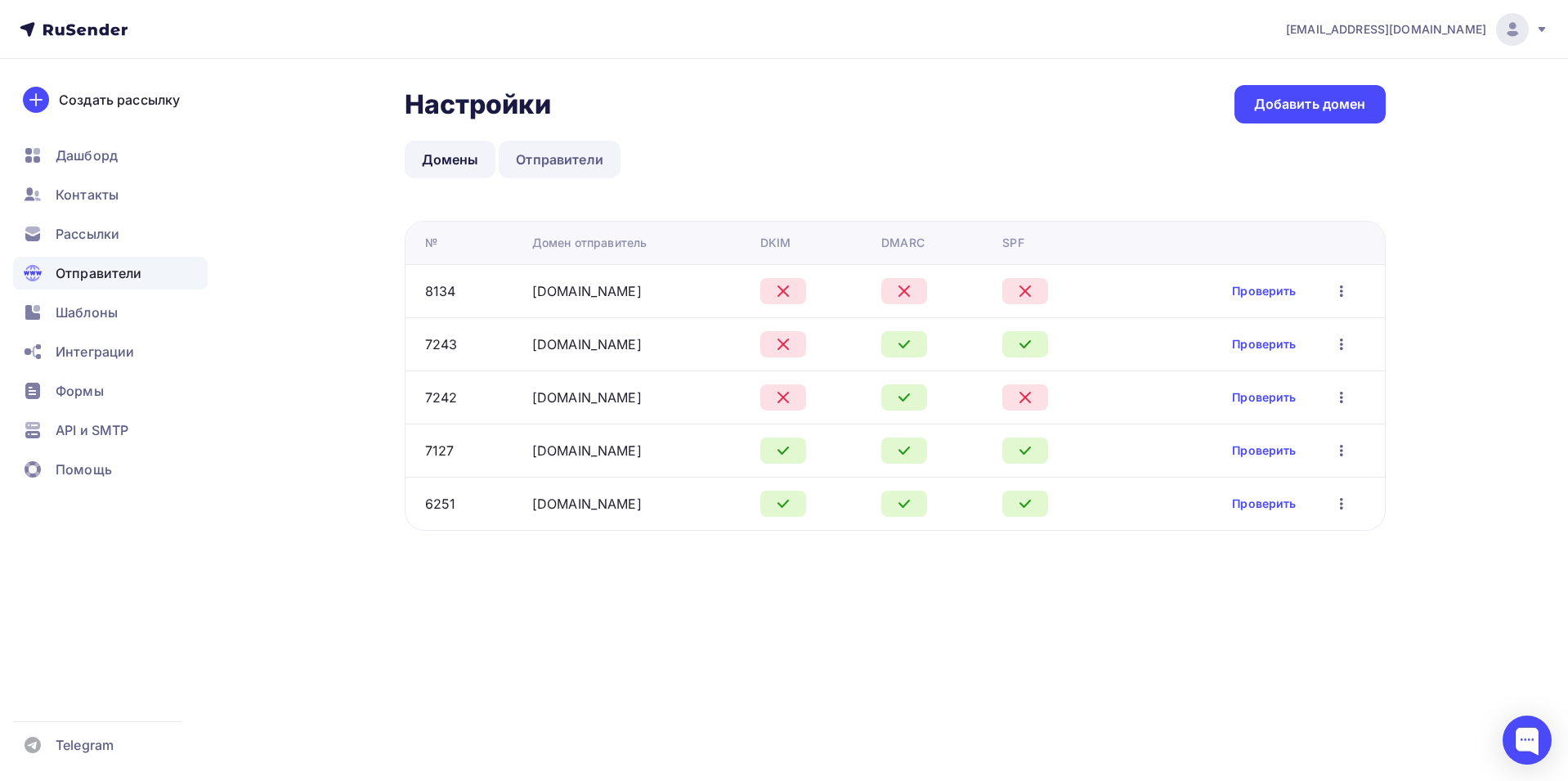
click at [552, 156] on link "Отправители" at bounding box center [559, 159] width 122 height 38
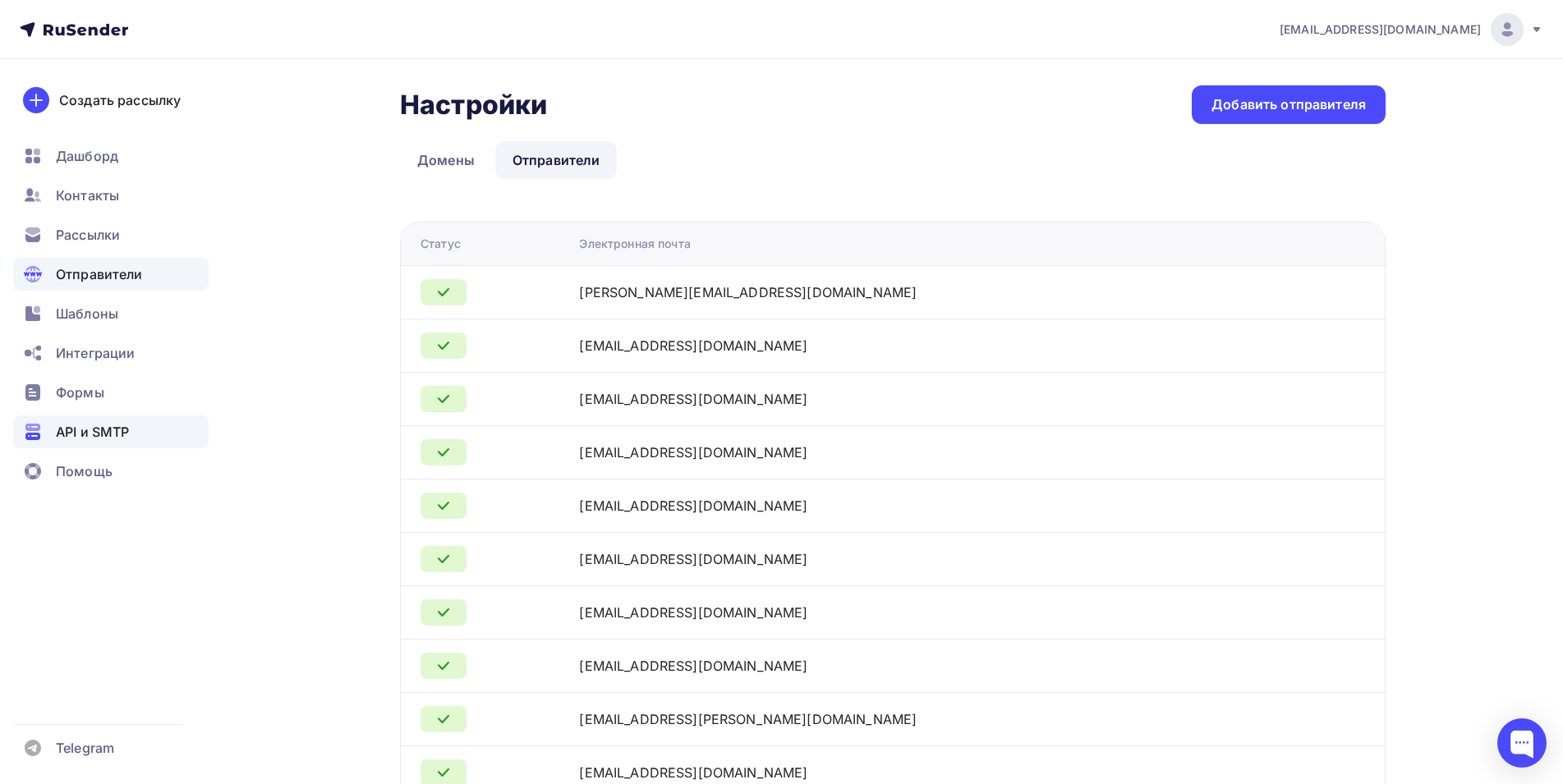
click at [77, 431] on span "API и SMTP" at bounding box center [91, 431] width 73 height 19
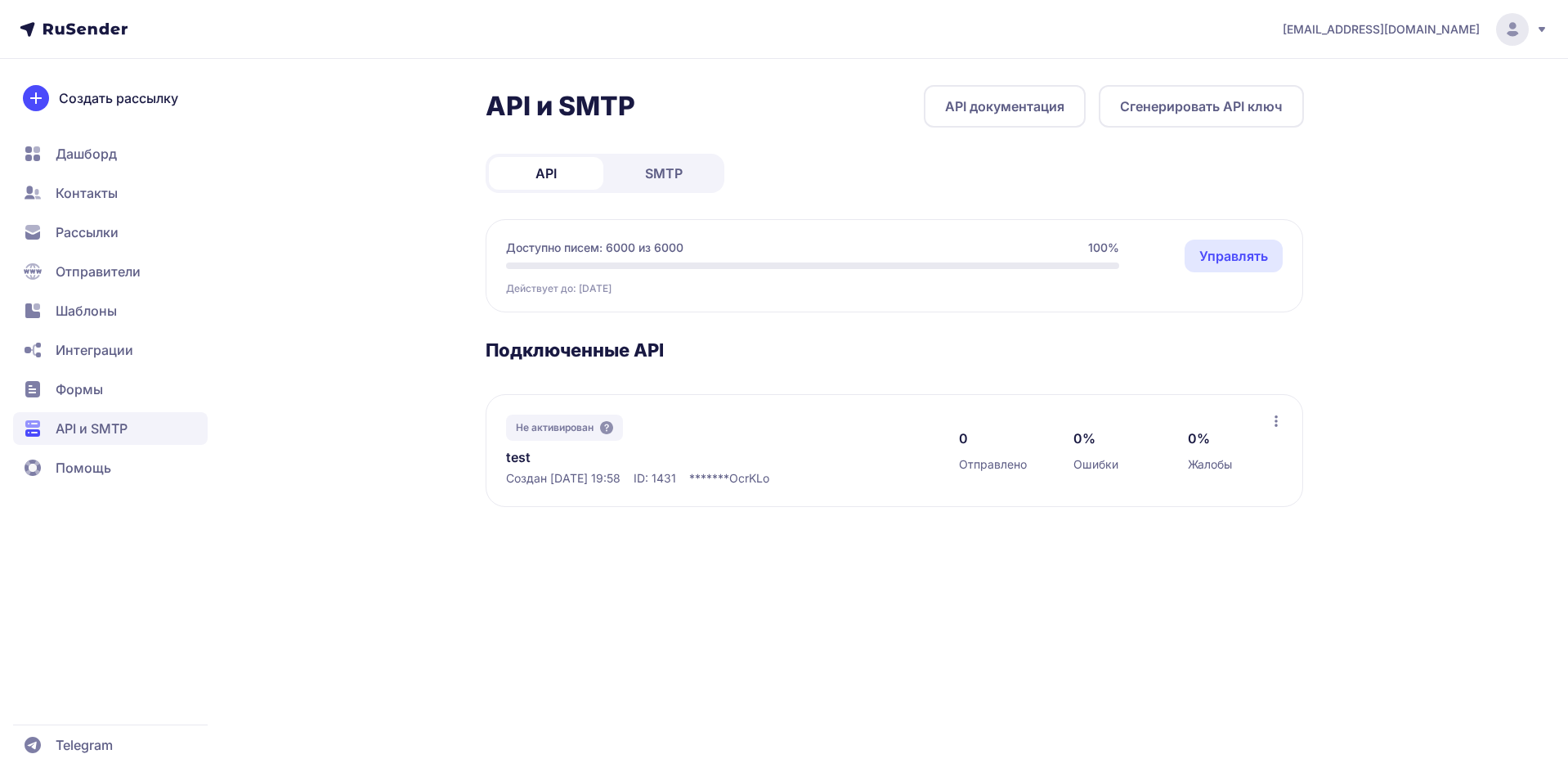
click at [659, 177] on span "SMTP" at bounding box center [664, 173] width 38 height 19
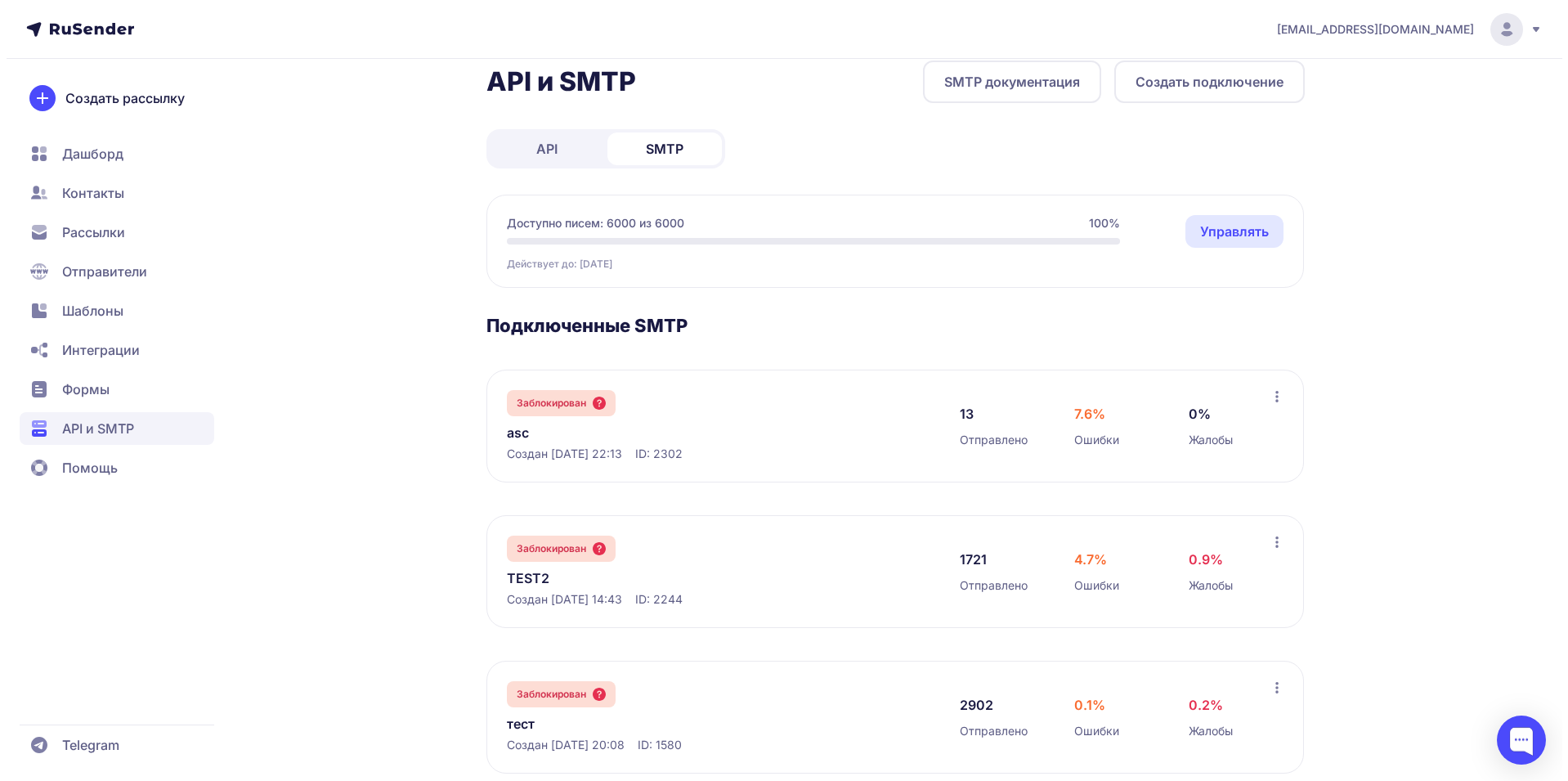
scroll to position [20, 0]
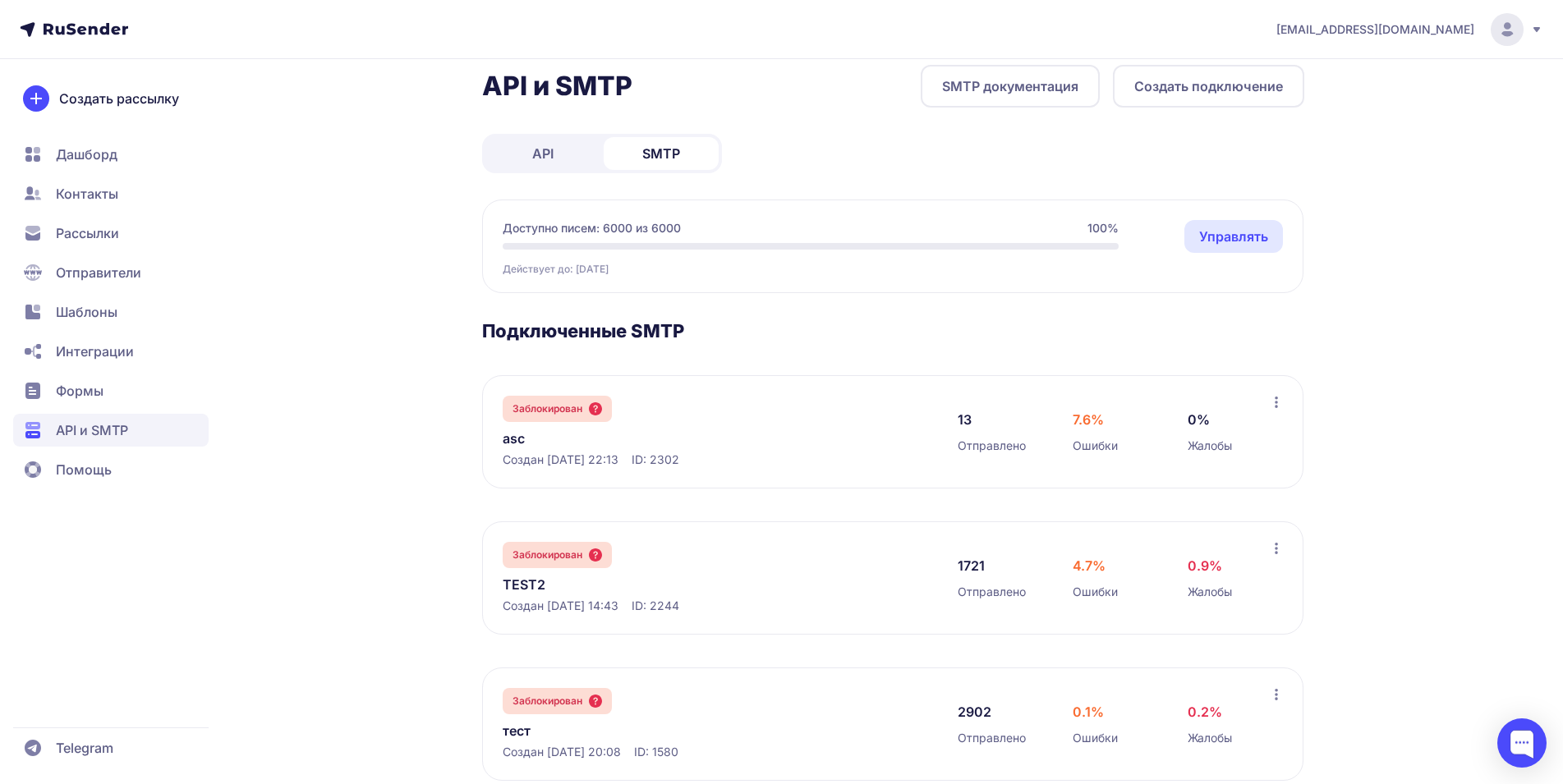
click at [976, 86] on link "SMTP документация" at bounding box center [1010, 86] width 179 height 43
click at [1197, 85] on button "Создать подключение" at bounding box center [1208, 86] width 191 height 43
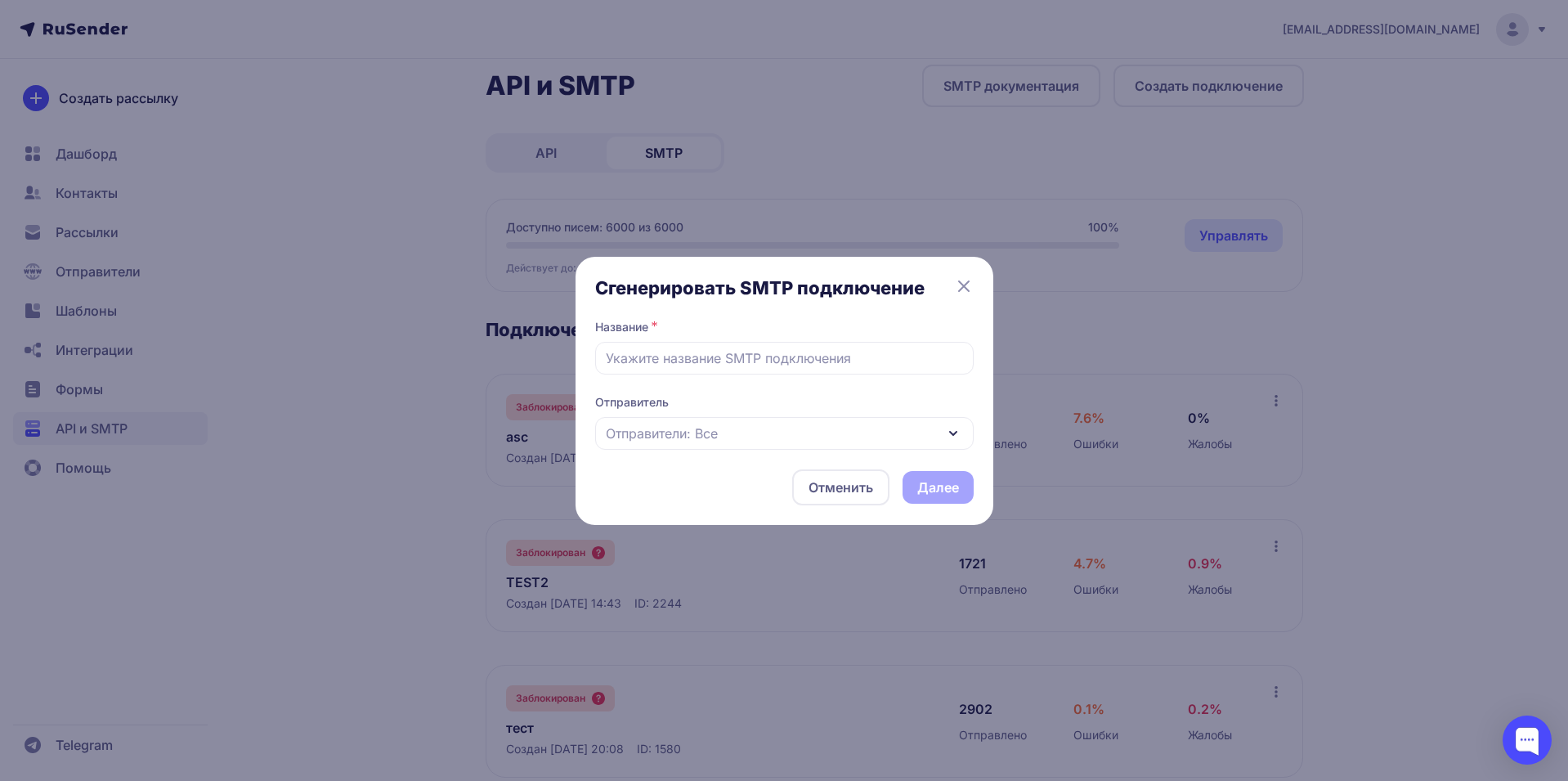
click at [709, 430] on span "Отправители: Все" at bounding box center [662, 434] width 112 height 19
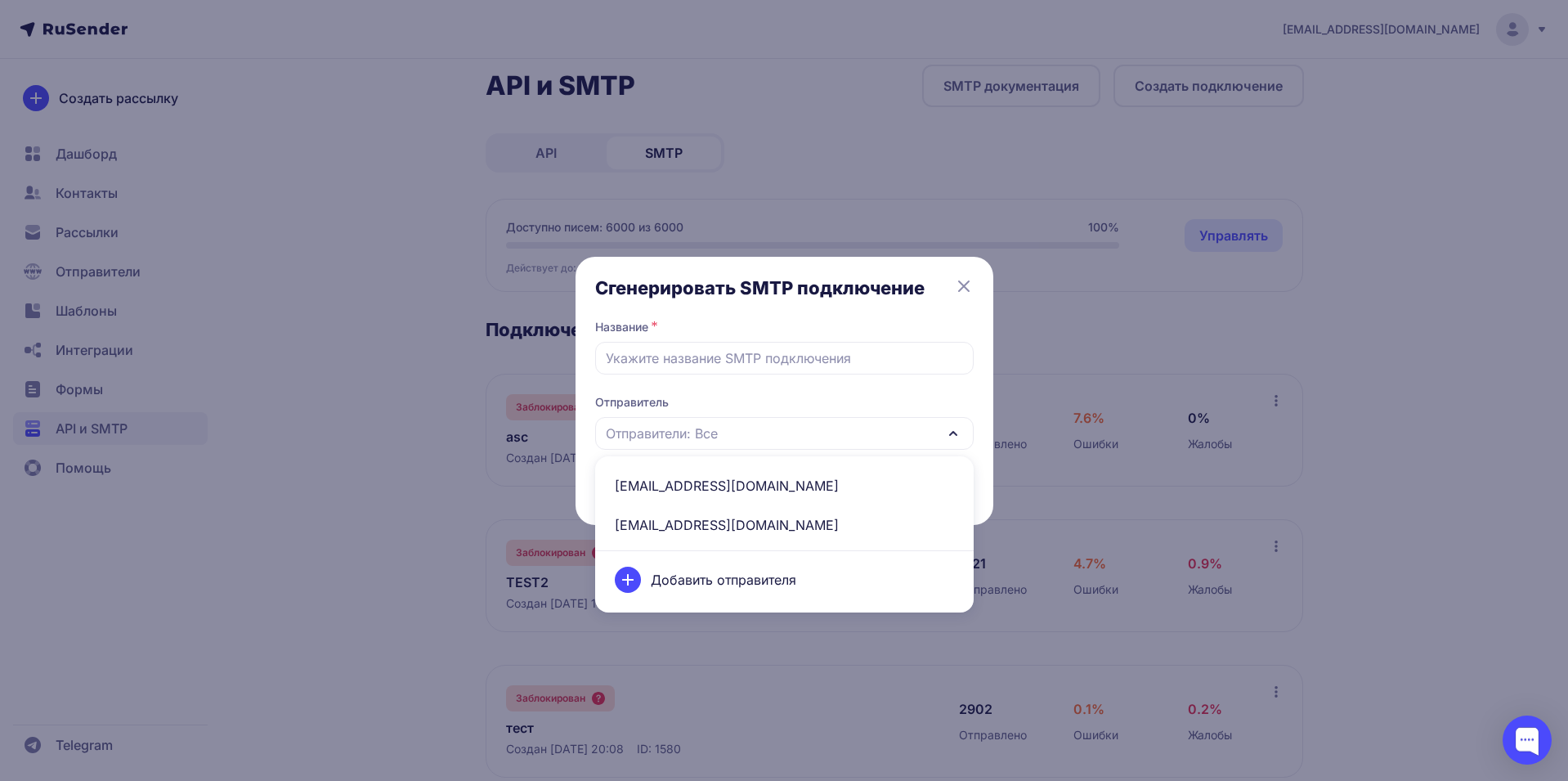
click at [766, 577] on div "Добавить отправителя" at bounding box center [784, 579] width 359 height 45
click at [819, 429] on div "Отправители: Все" at bounding box center [784, 434] width 378 height 33
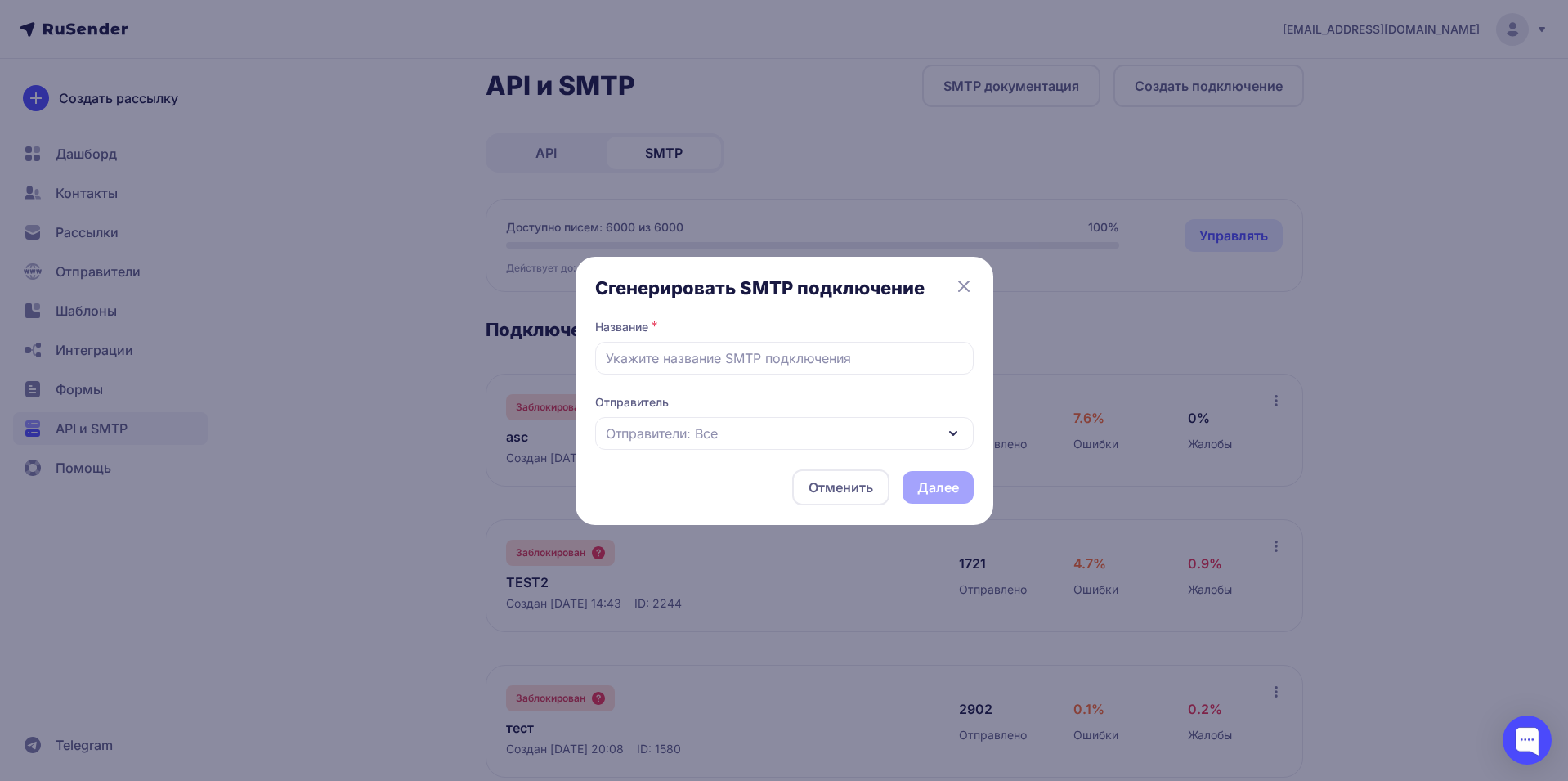
click at [822, 415] on div "Отправитель Отправители: Все" at bounding box center [784, 421] width 378 height 55
click at [793, 430] on div "Отправители: Все" at bounding box center [784, 434] width 378 height 33
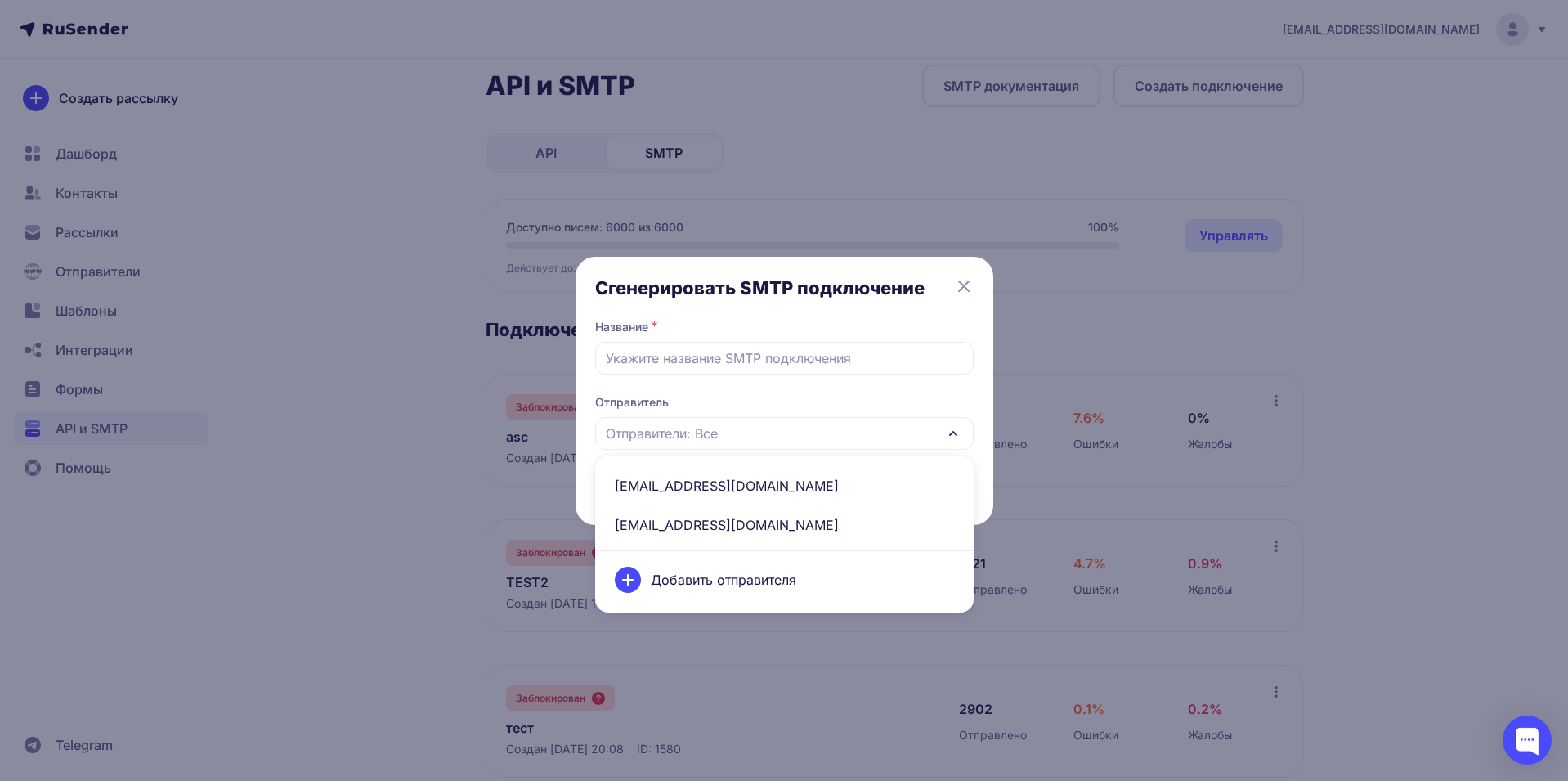
click at [715, 487] on span "info@vetonitceilings.ru" at bounding box center [784, 486] width 359 height 40
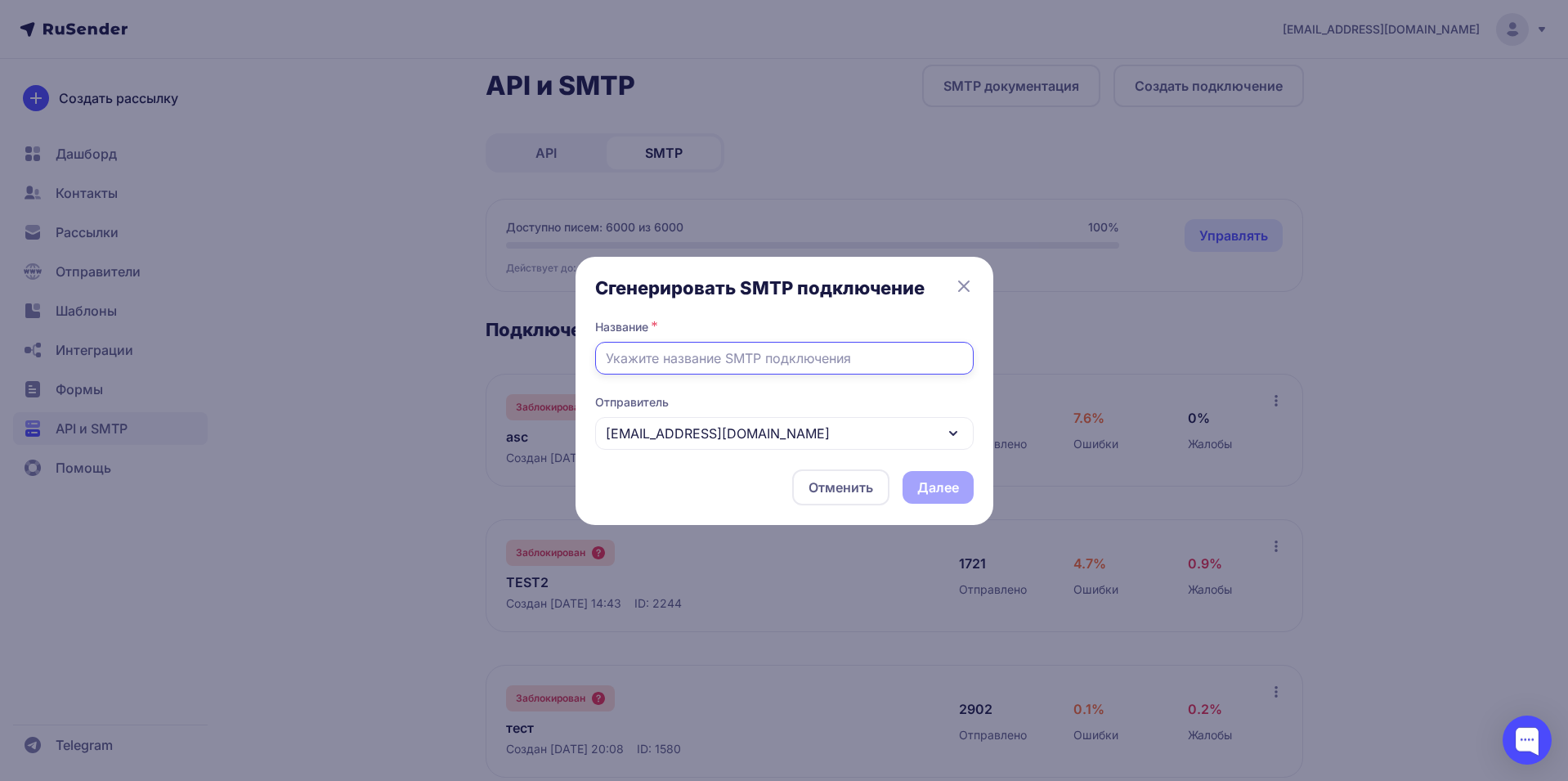
click at [690, 355] on input "text" at bounding box center [784, 358] width 378 height 33
type input "smtp-1"
click at [920, 427] on div "[EMAIL_ADDRESS][DOMAIN_NAME]" at bounding box center [784, 434] width 378 height 33
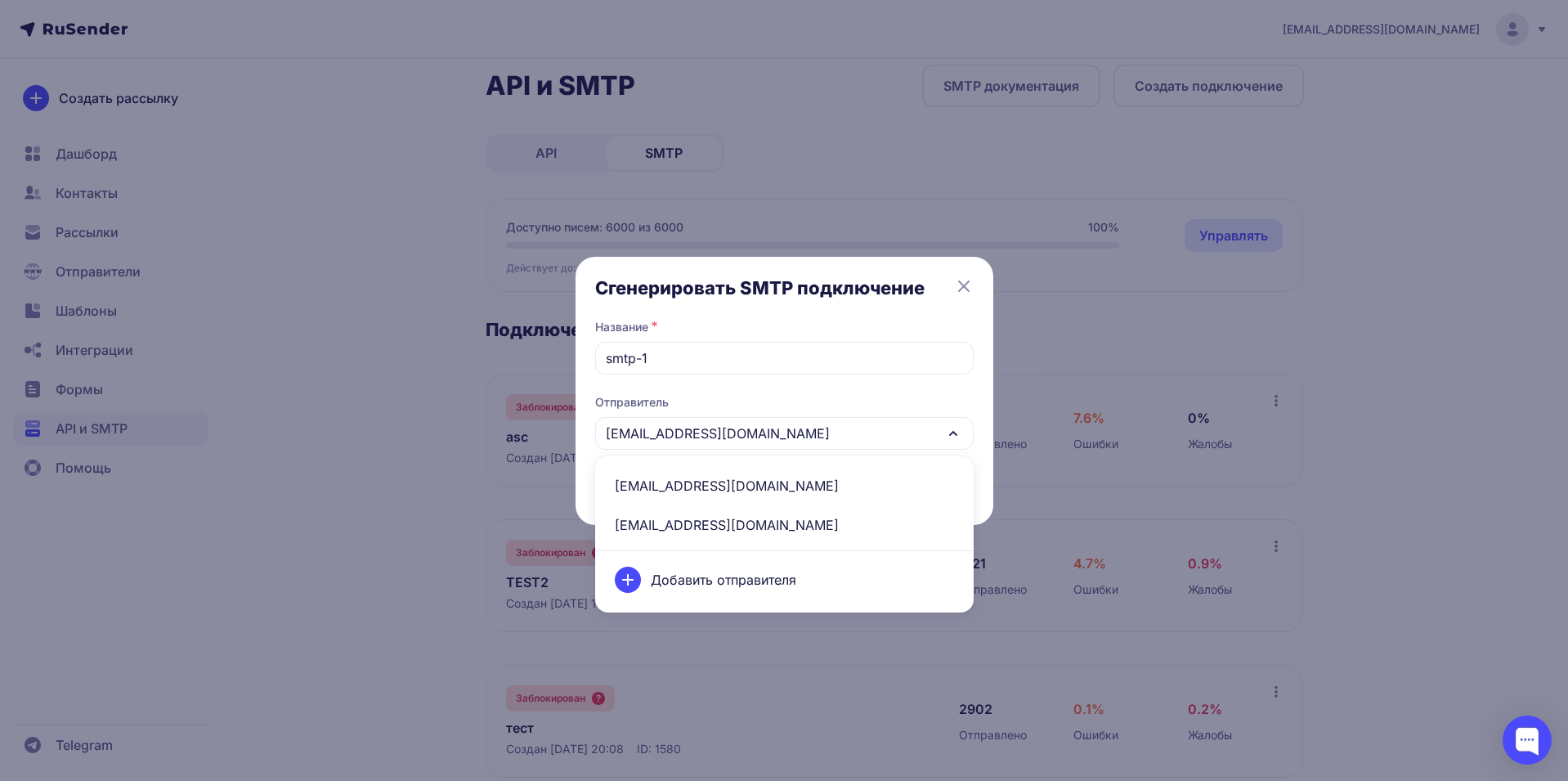
click at [762, 572] on div "Добавить отправителя" at bounding box center [784, 579] width 359 height 45
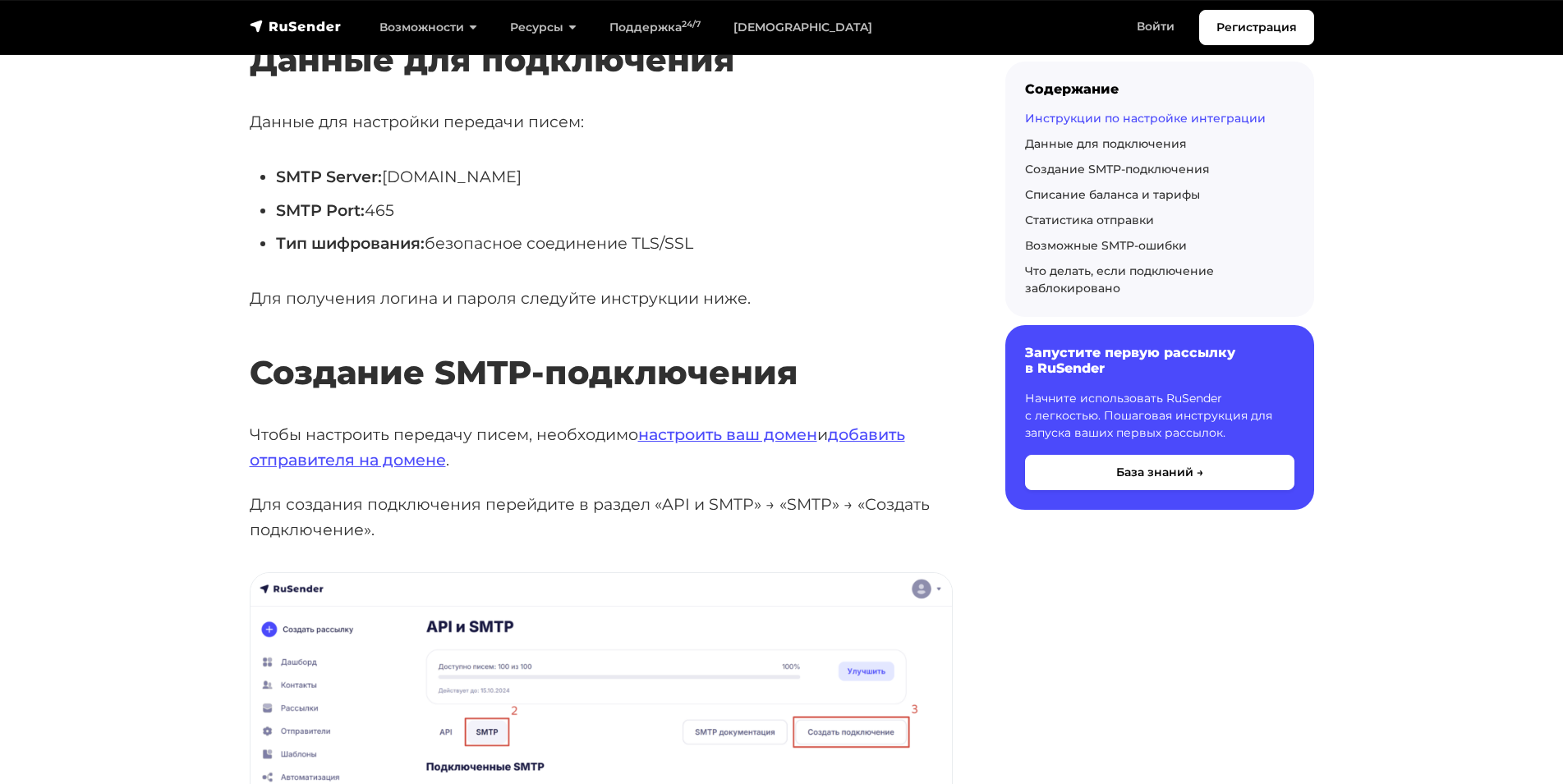
scroll to position [903, 0]
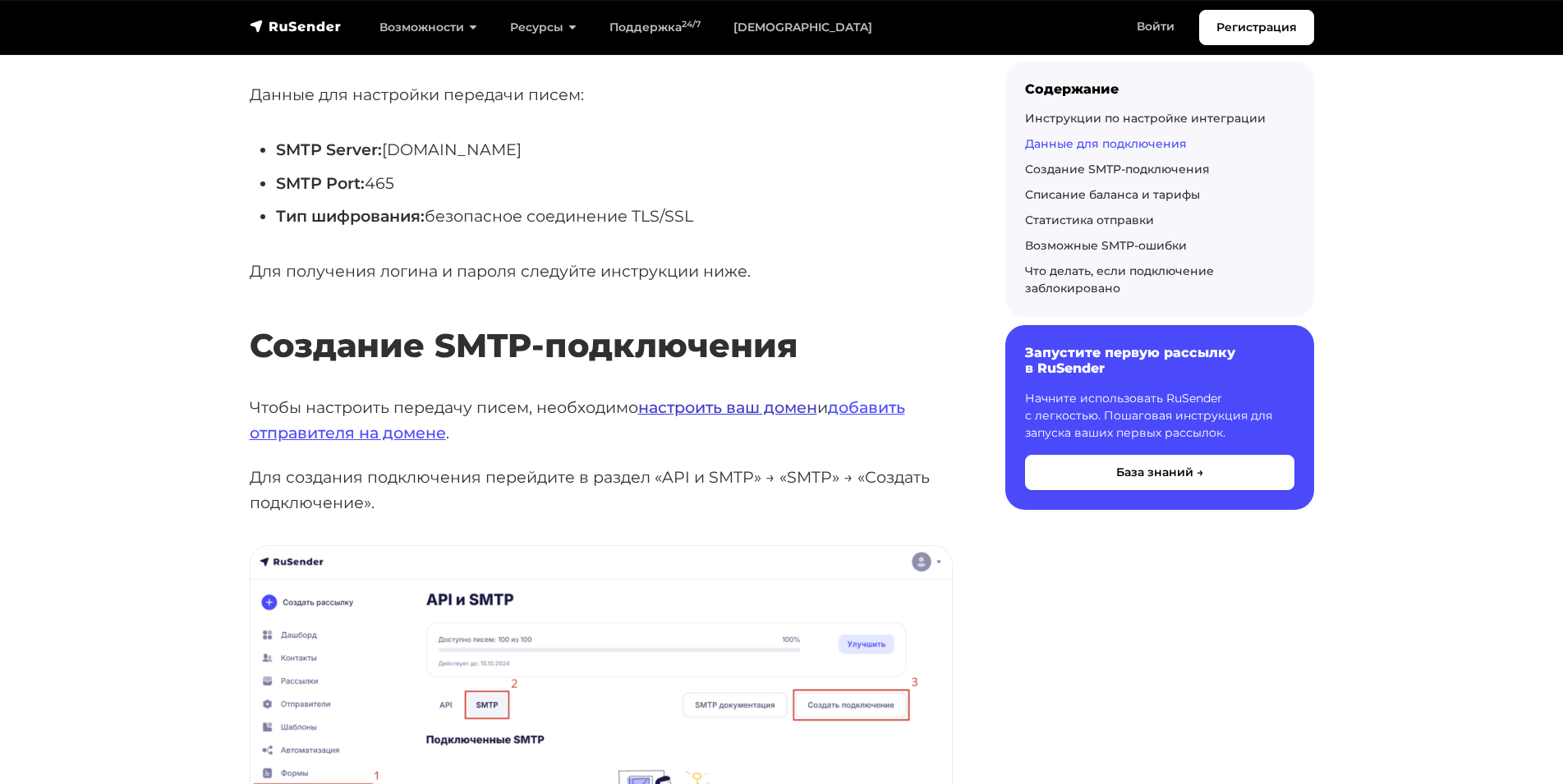
click at [738, 406] on link "настроить ваш домен" at bounding box center [727, 407] width 179 height 19
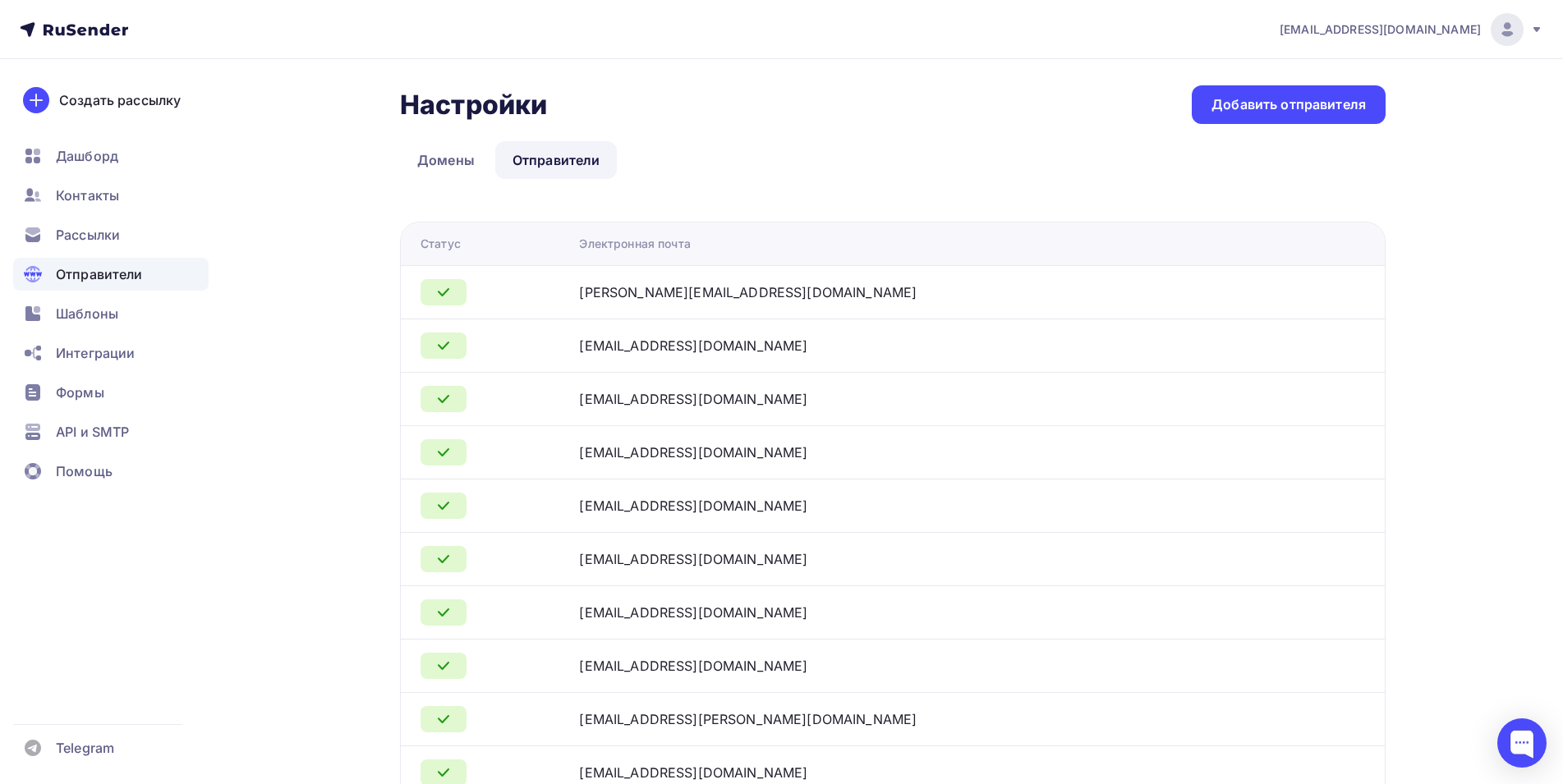
click at [573, 157] on link "Отправители" at bounding box center [556, 159] width 122 height 38
click at [461, 156] on link "Домены" at bounding box center [445, 159] width 92 height 38
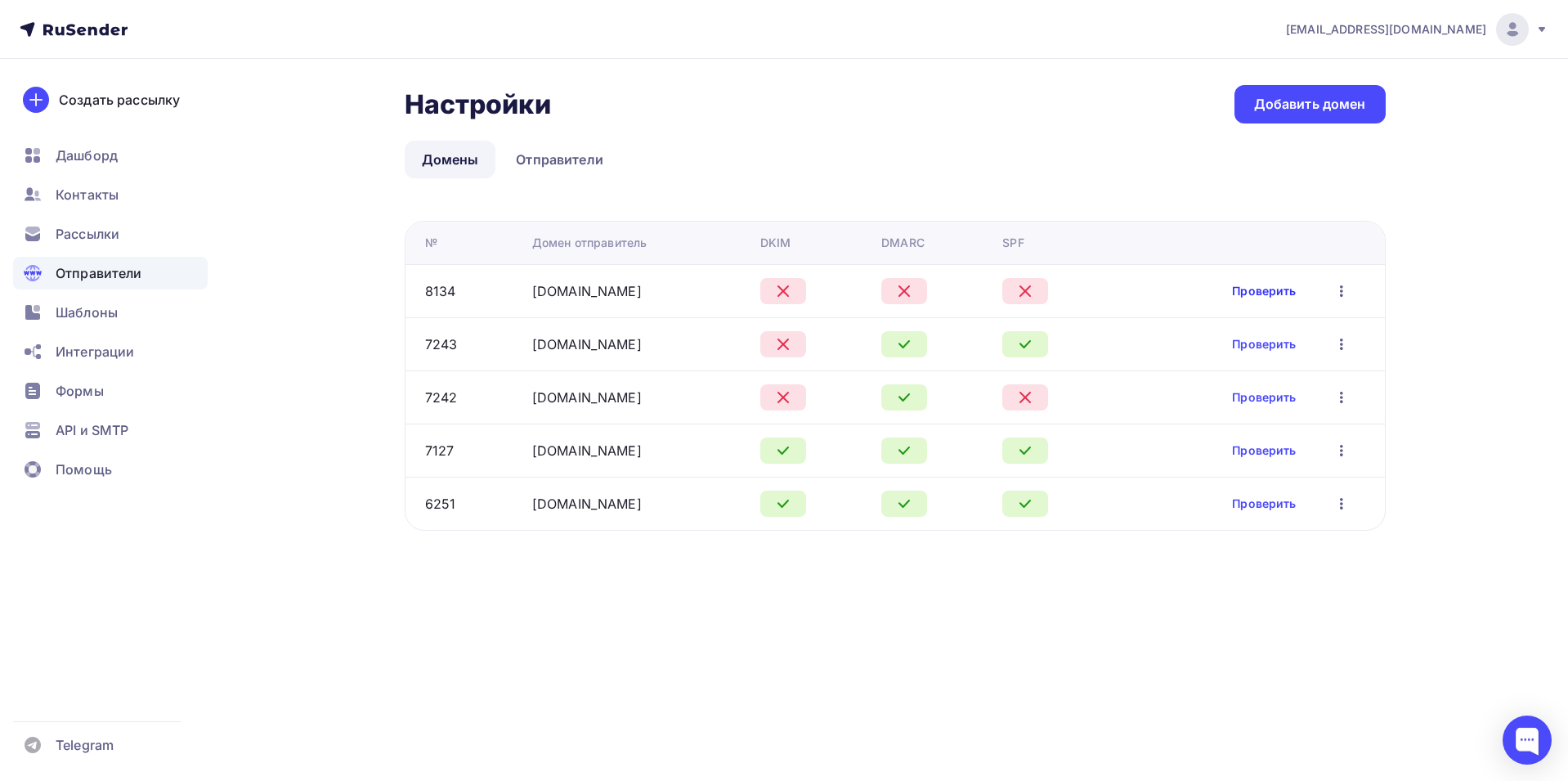
click at [1277, 290] on link "Проверить" at bounding box center [1264, 290] width 64 height 16
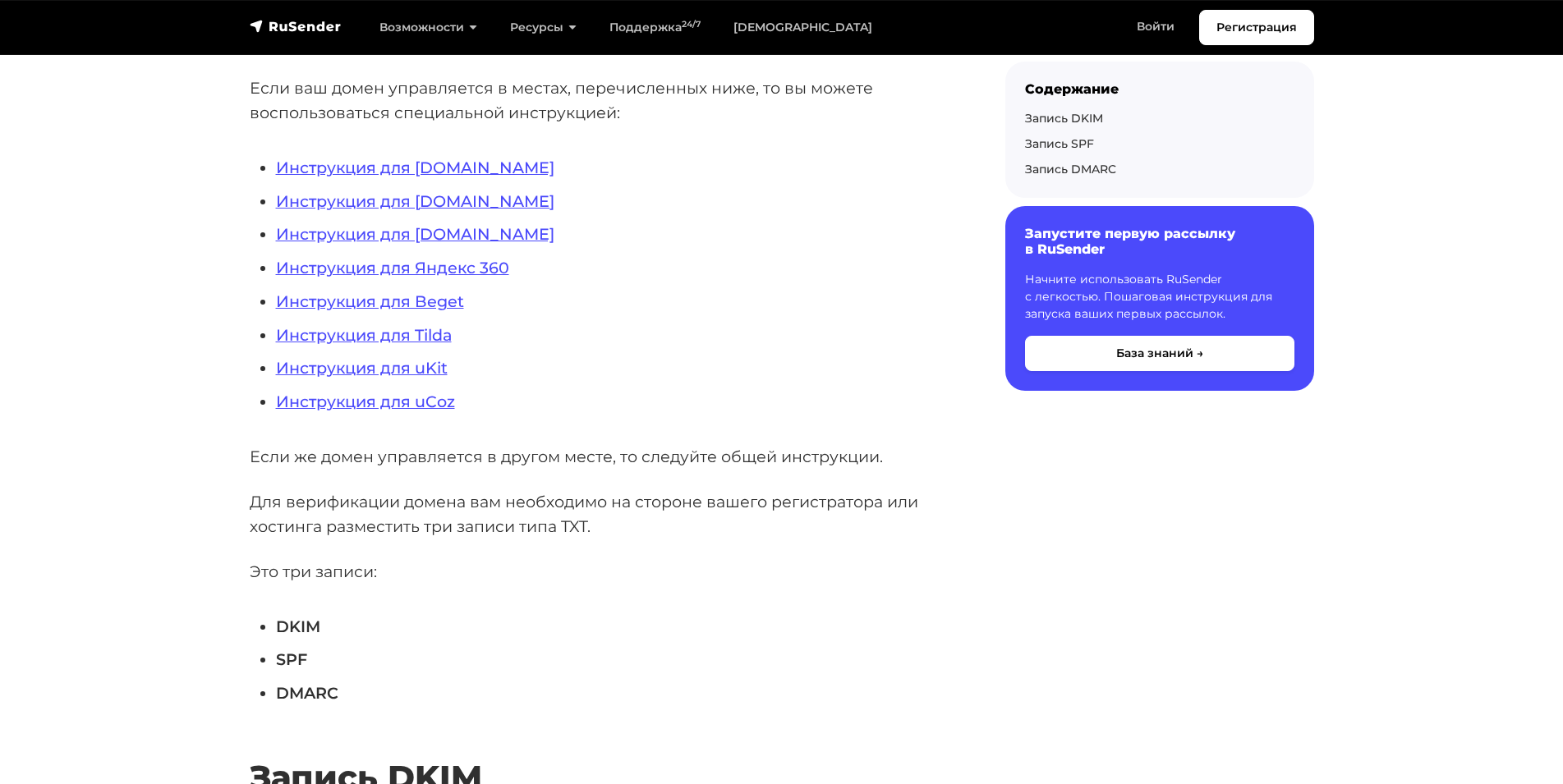
scroll to position [410, 0]
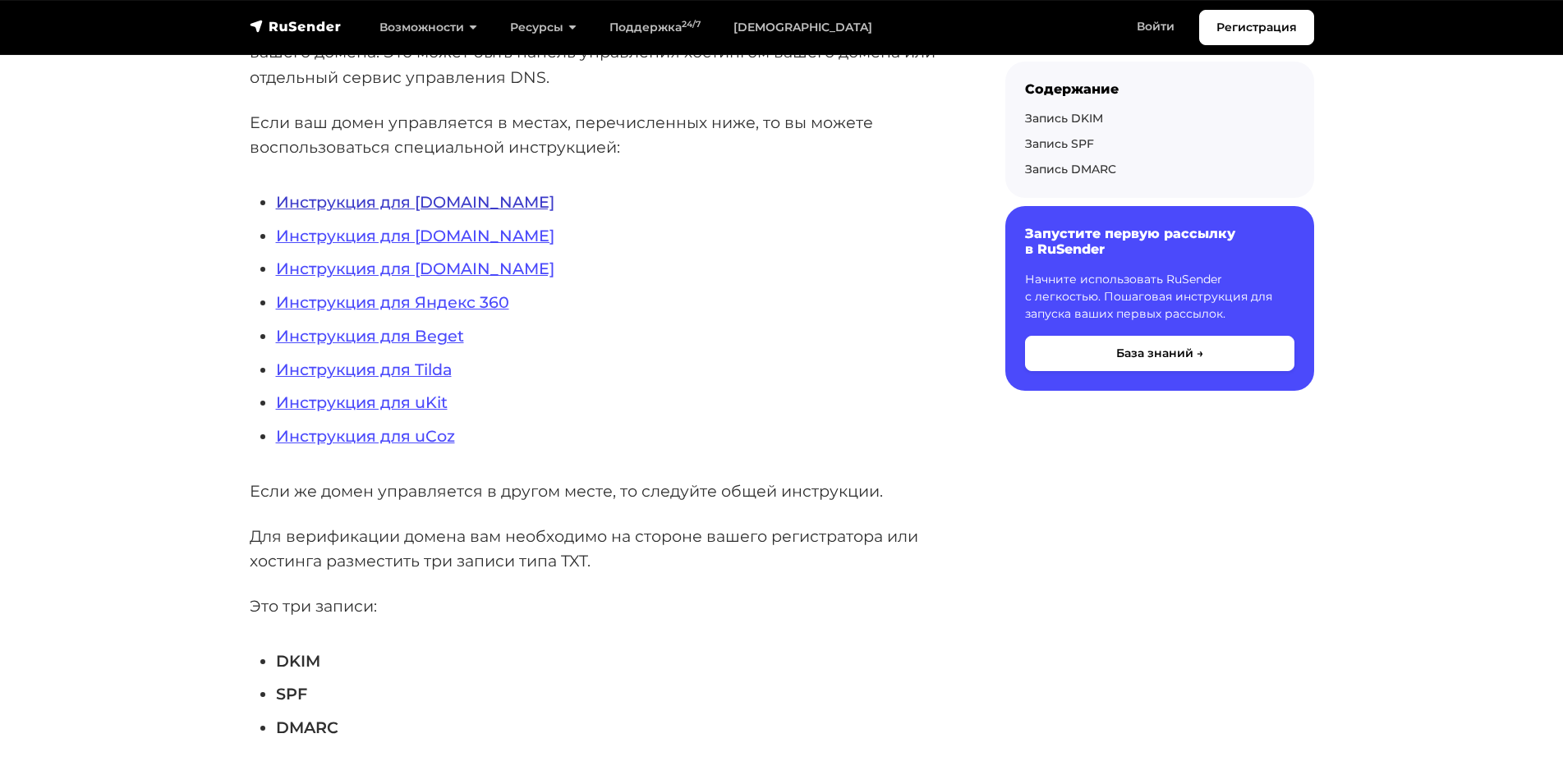
click at [388, 201] on link "Инструкция для [DOMAIN_NAME]" at bounding box center [415, 202] width 278 height 19
